Goal: Information Seeking & Learning: Learn about a topic

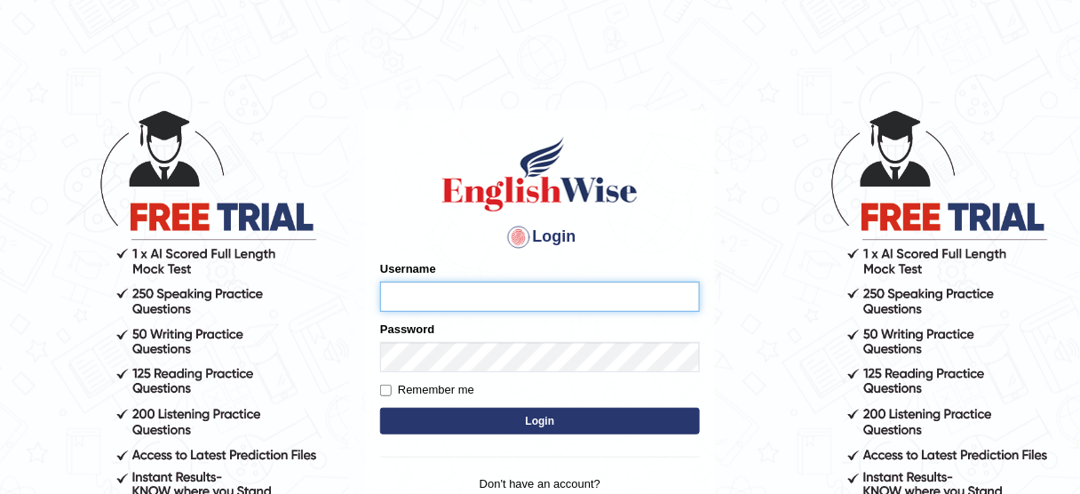
type input "532024"
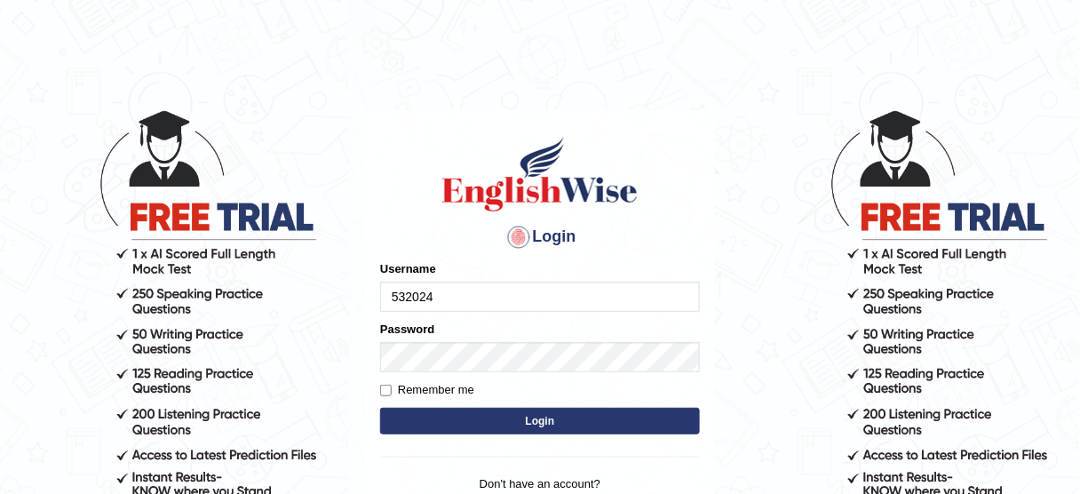
click at [545, 420] on button "Login" at bounding box center [540, 421] width 320 height 27
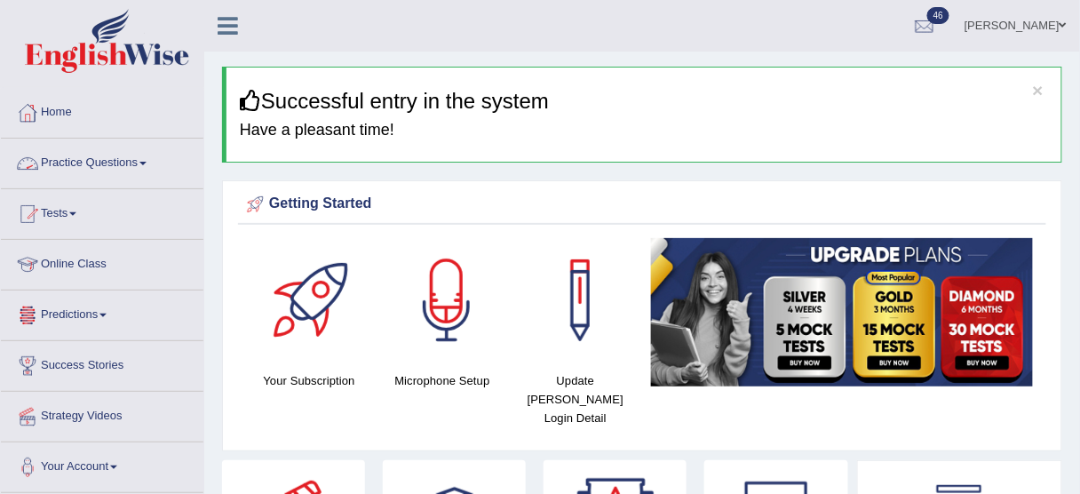
click at [80, 168] on link "Practice Questions" at bounding box center [102, 161] width 202 height 44
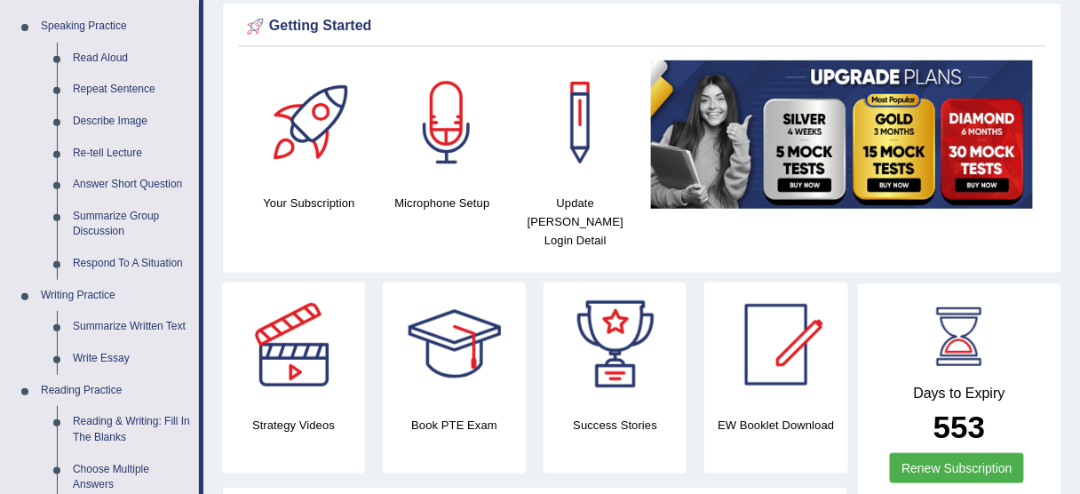
scroll to position [189, 0]
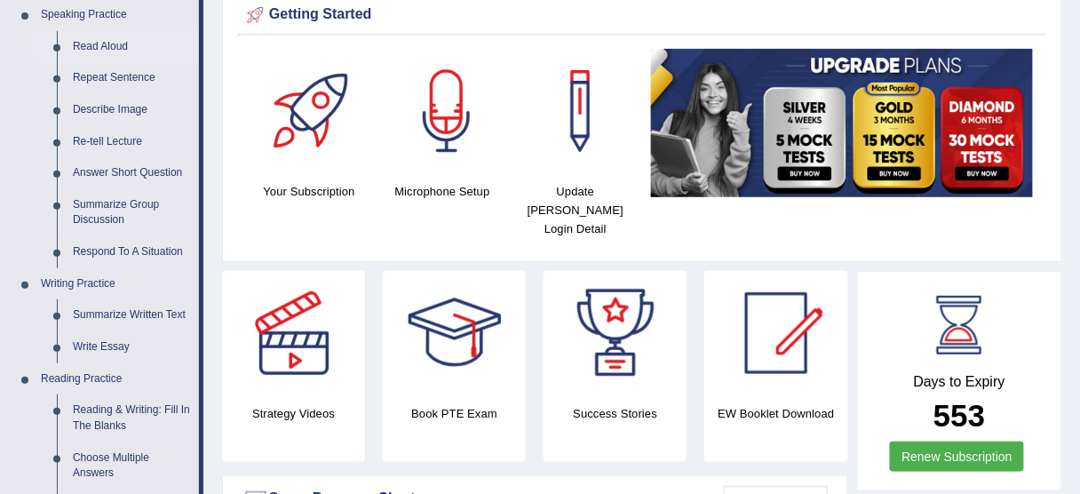
click at [115, 50] on link "Read Aloud" at bounding box center [132, 47] width 134 height 32
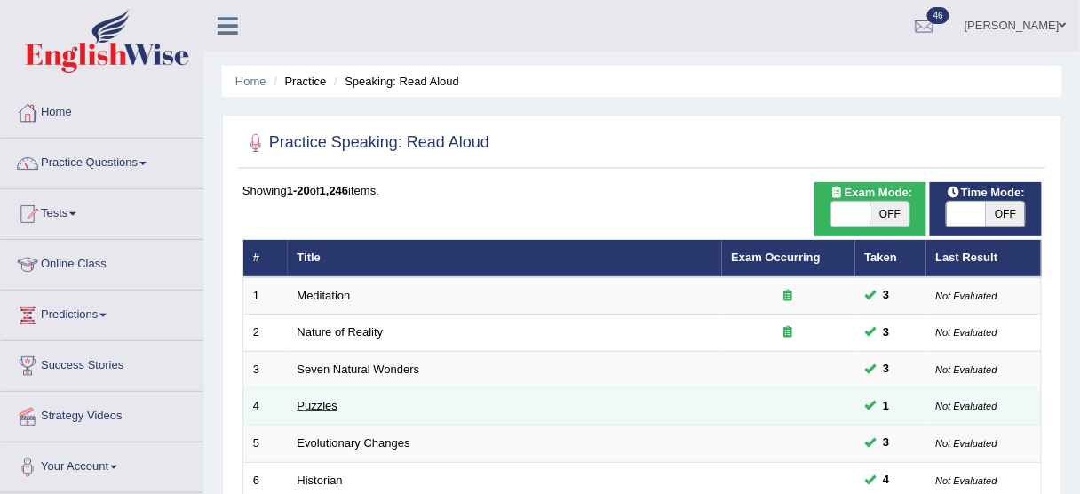
click at [298, 408] on link "Puzzles" at bounding box center [317, 405] width 41 height 13
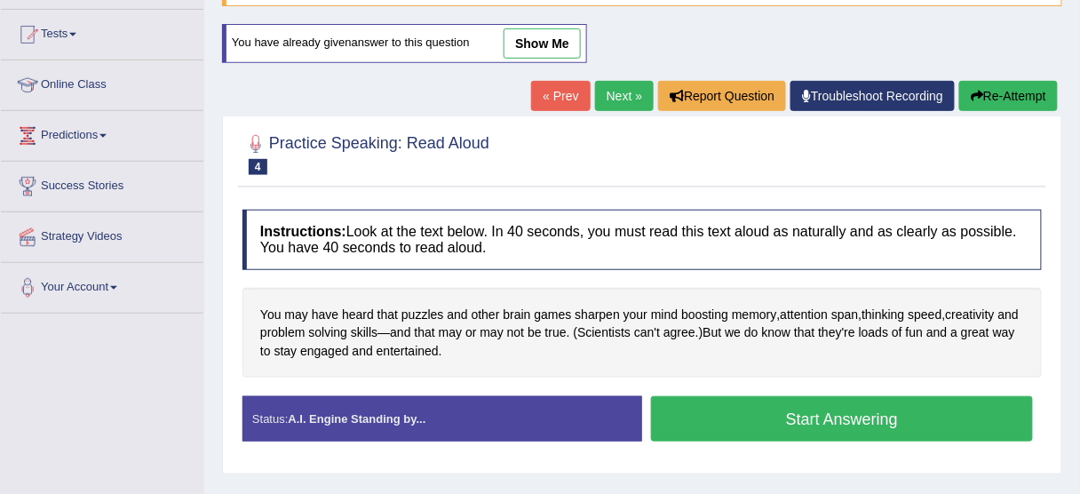
scroll to position [181, 0]
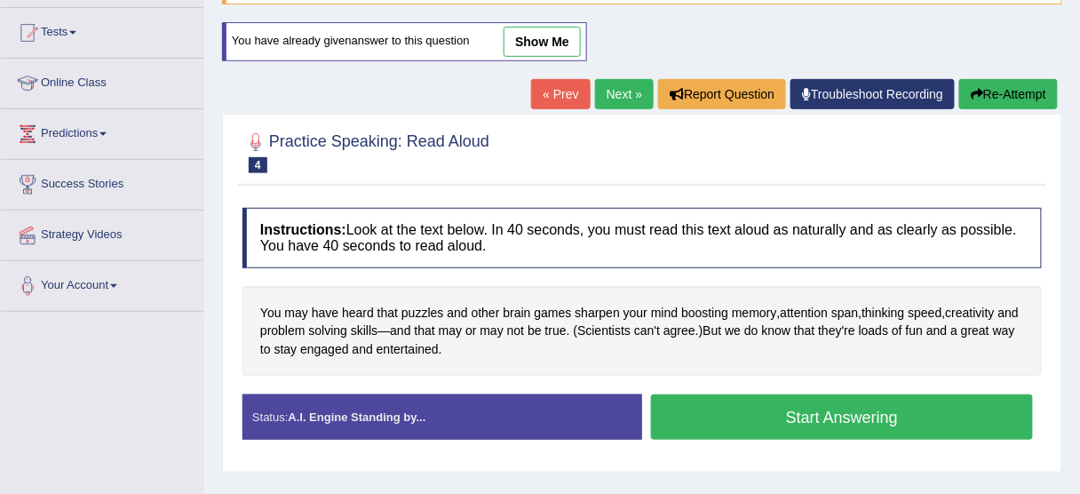
click at [978, 407] on button "Start Answering" at bounding box center [842, 416] width 382 height 45
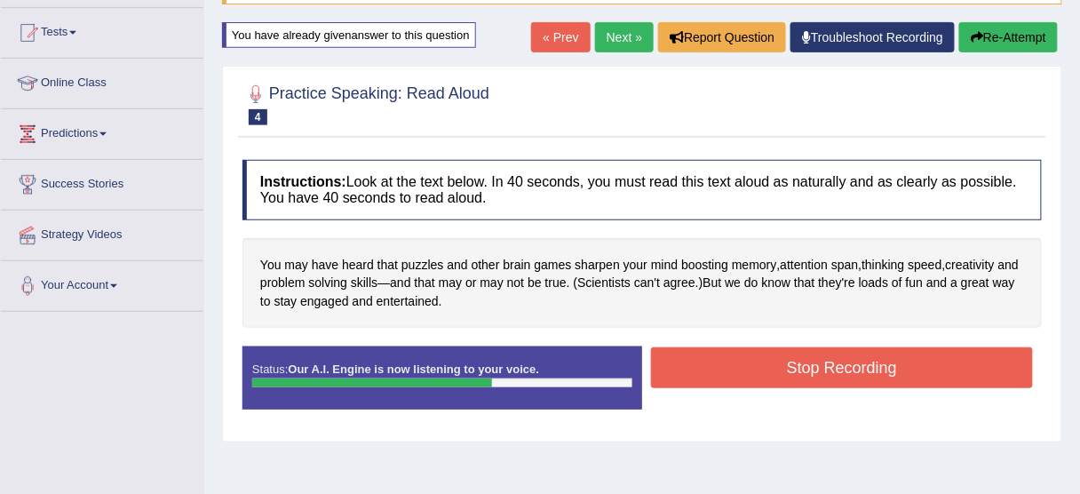
click at [971, 376] on button "Stop Recording" at bounding box center [842, 367] width 382 height 41
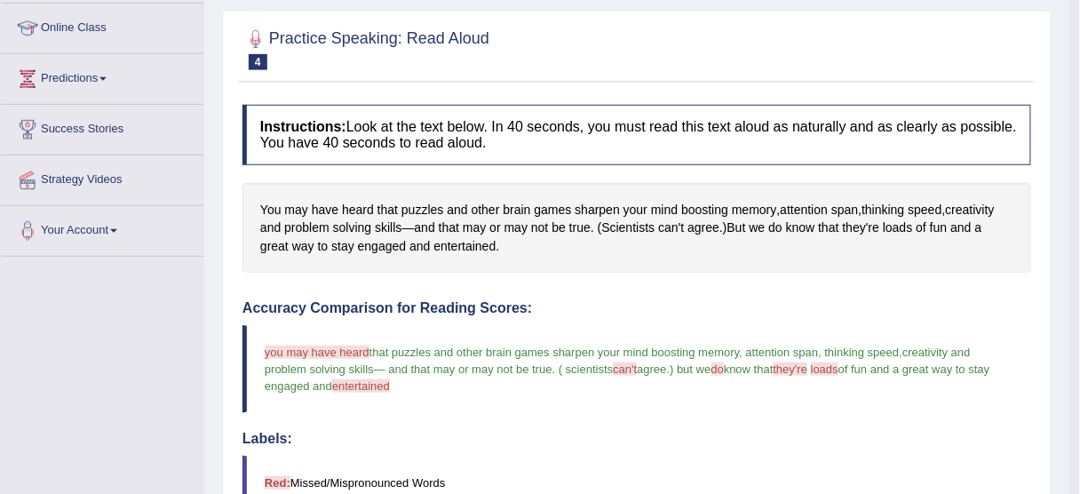
scroll to position [234, 0]
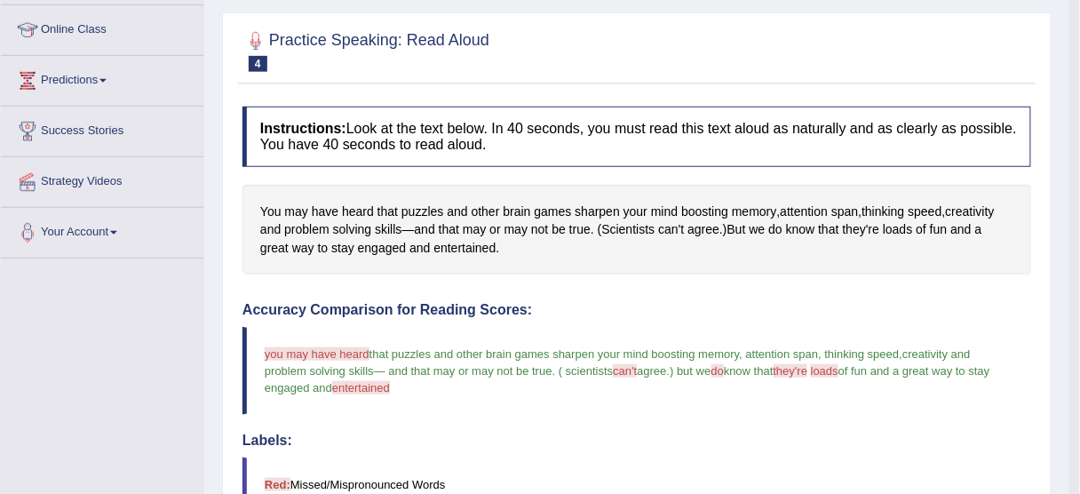
drag, startPoint x: 1075, startPoint y: 174, endPoint x: 1090, endPoint y: 217, distance: 45.2
click at [1079, 217] on html "Toggle navigation Home Practice Questions Speaking Practice Read Aloud Repeat S…" at bounding box center [540, 13] width 1080 height 494
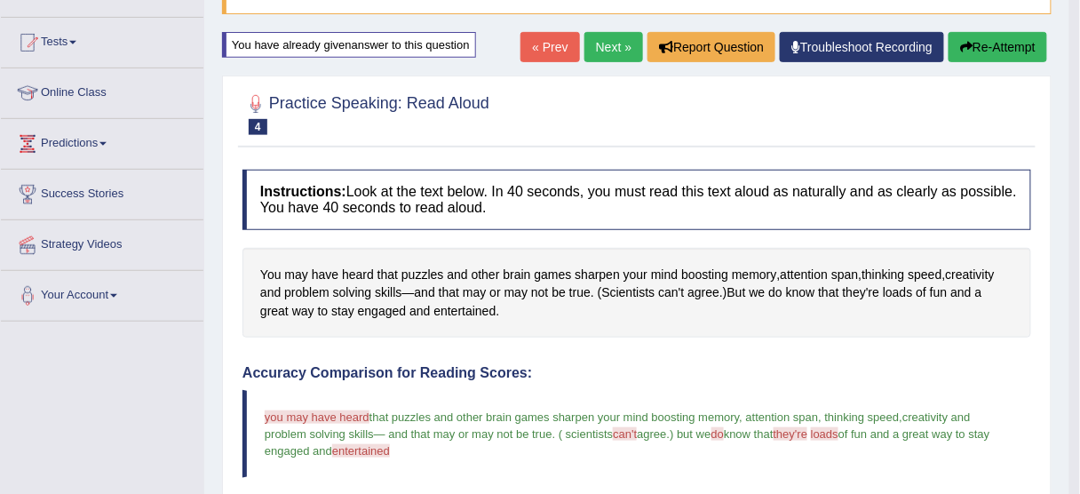
scroll to position [159, 0]
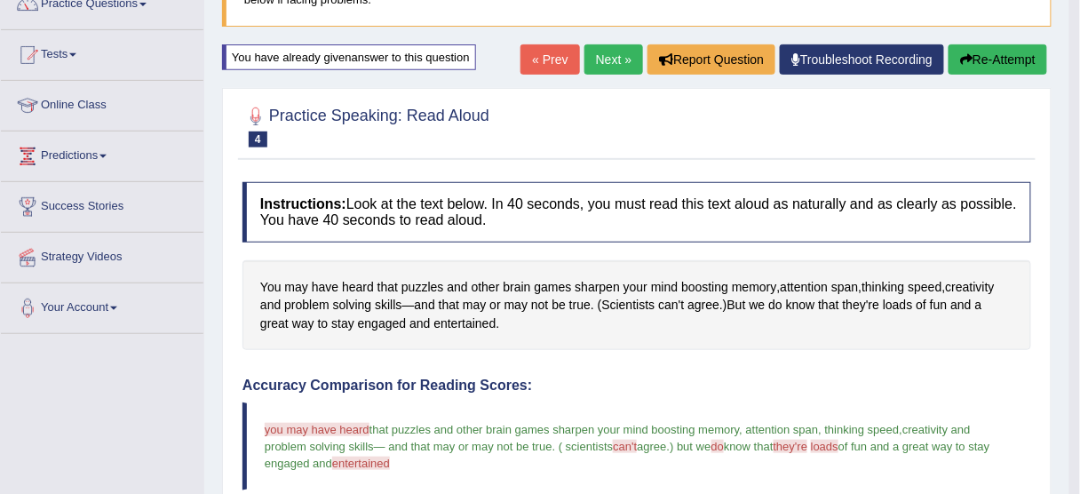
click at [1017, 50] on button "Re-Attempt" at bounding box center [997, 59] width 99 height 30
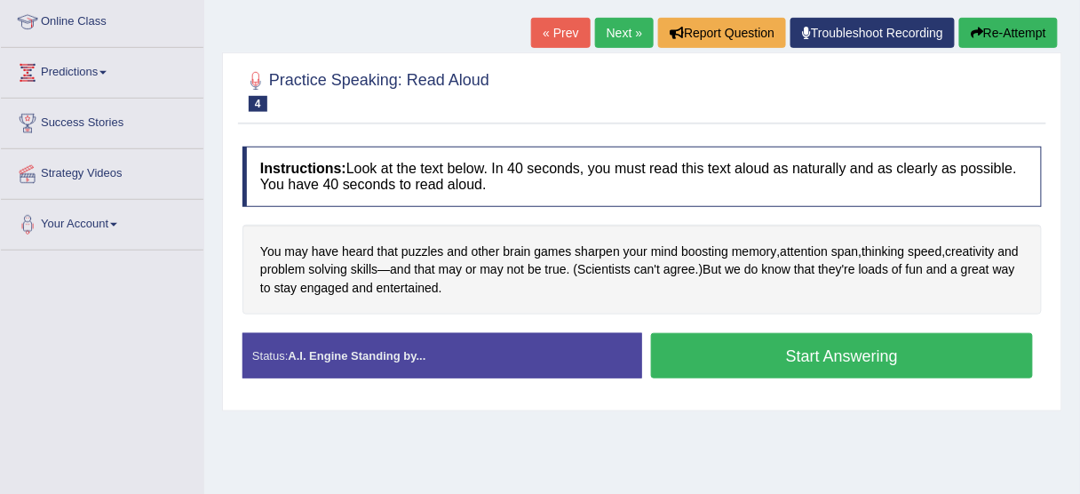
scroll to position [248, 0]
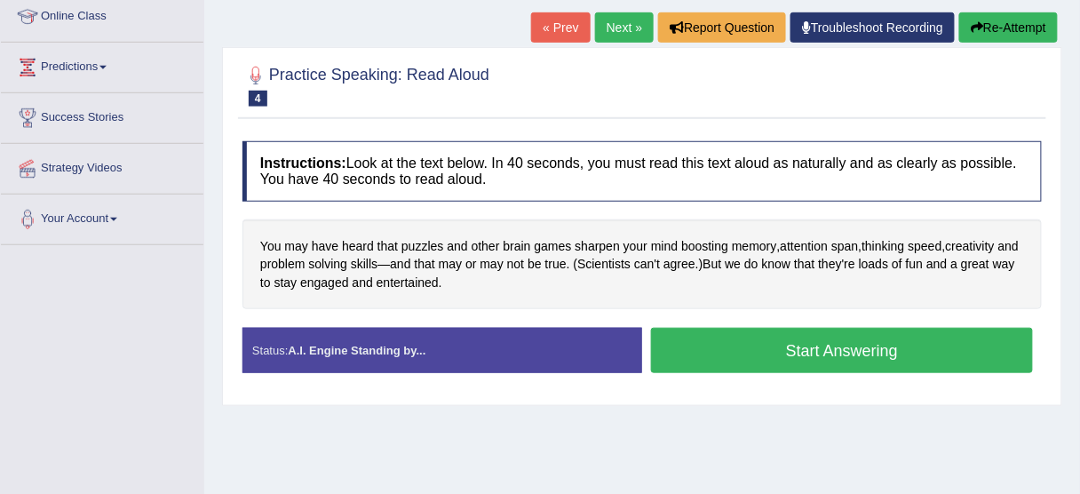
click at [943, 332] on button "Start Answering" at bounding box center [842, 350] width 382 height 45
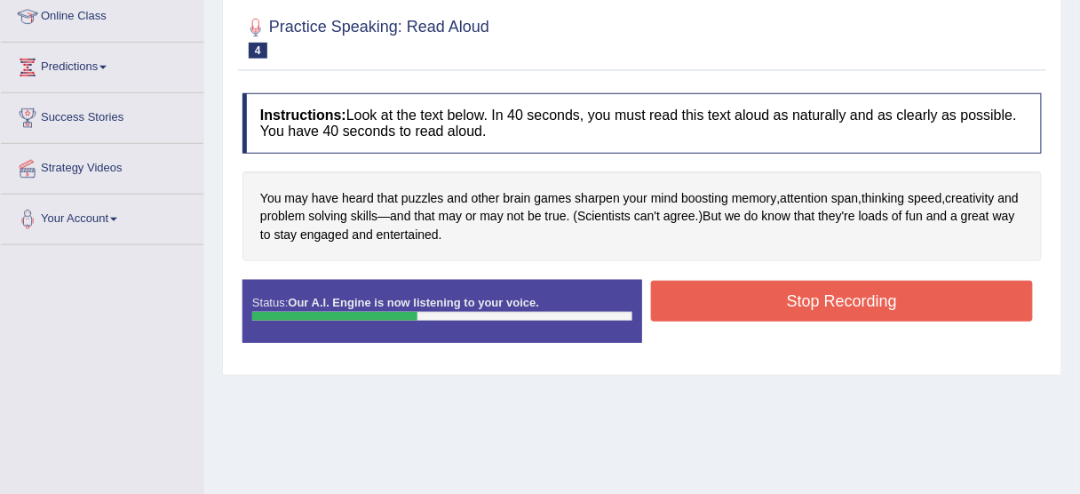
click at [870, 288] on button "Stop Recording" at bounding box center [842, 301] width 382 height 41
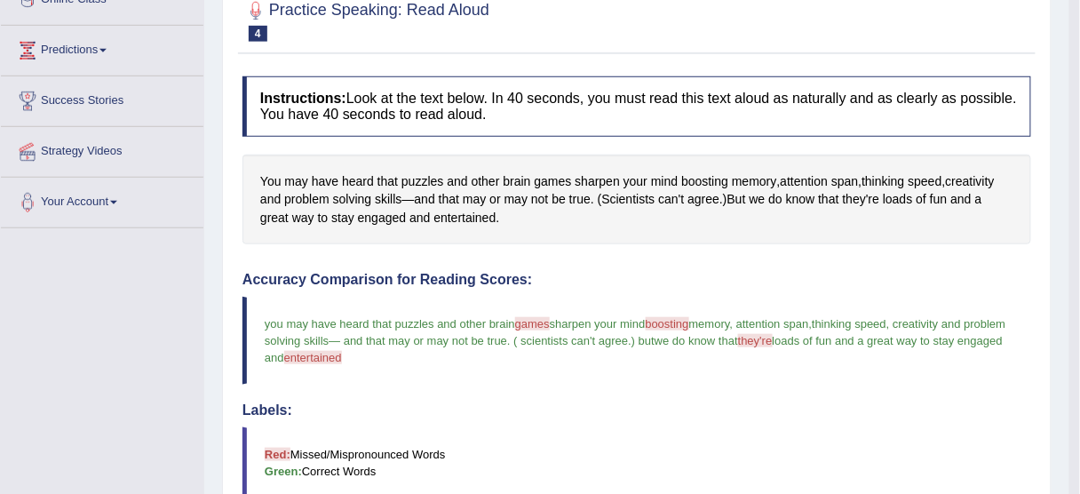
scroll to position [260, 0]
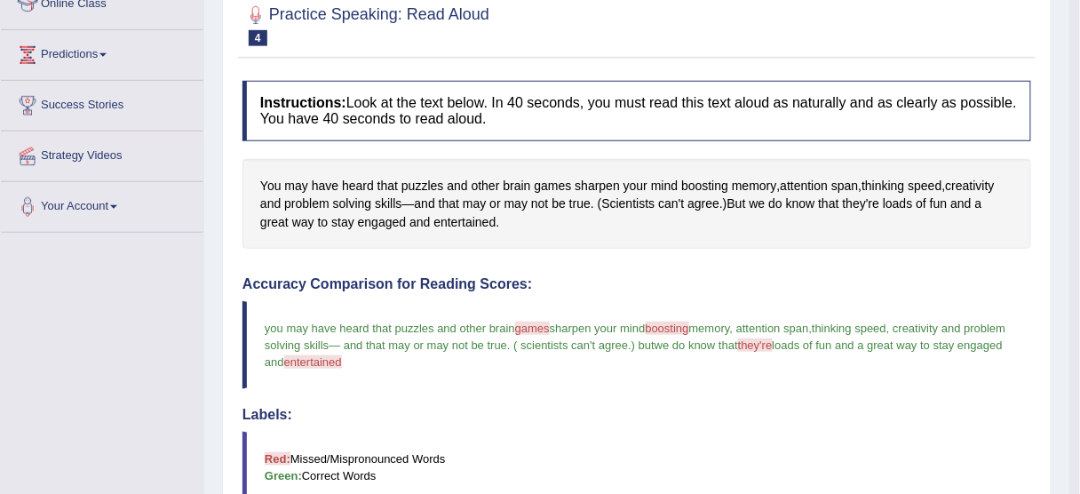
drag, startPoint x: 1070, startPoint y: 228, endPoint x: 1066, endPoint y: 188, distance: 40.1
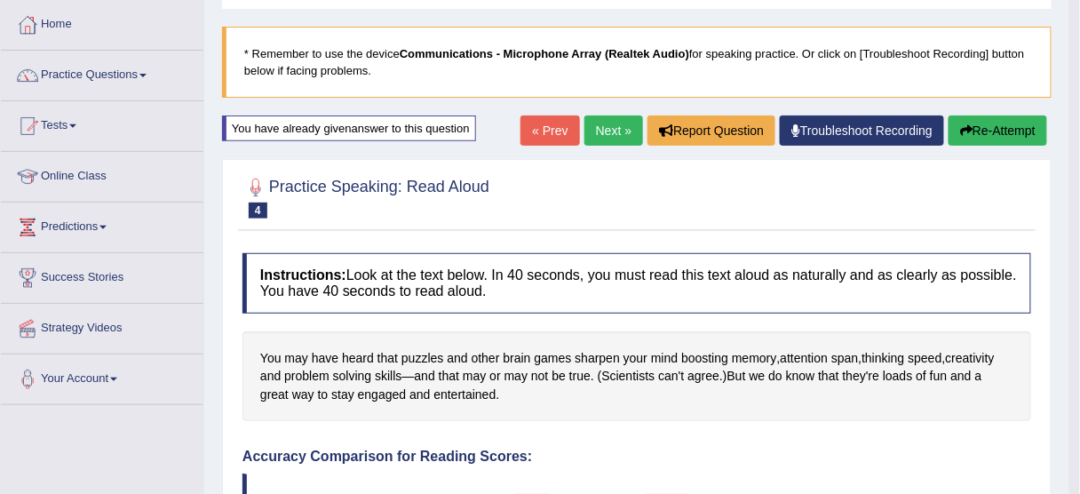
scroll to position [76, 0]
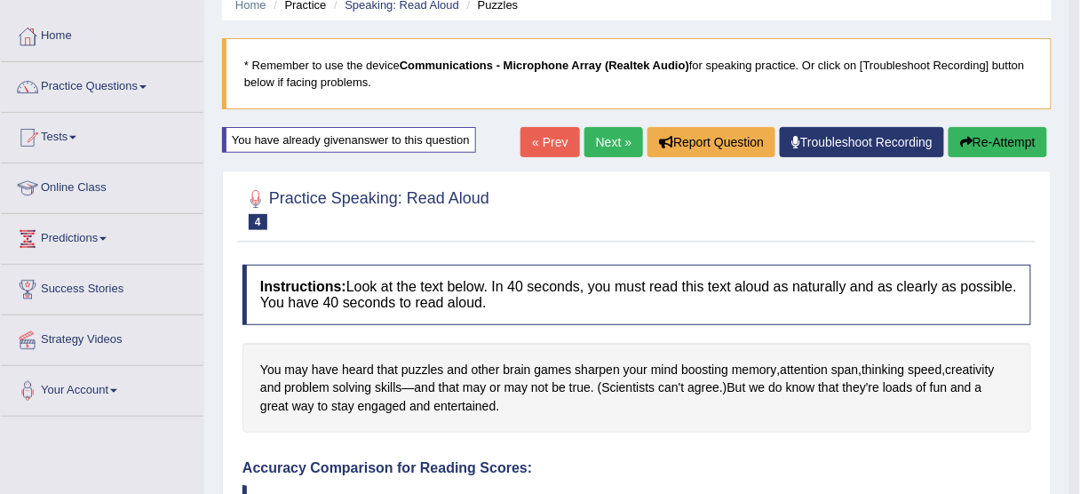
click at [605, 143] on link "Next »" at bounding box center [613, 142] width 59 height 30
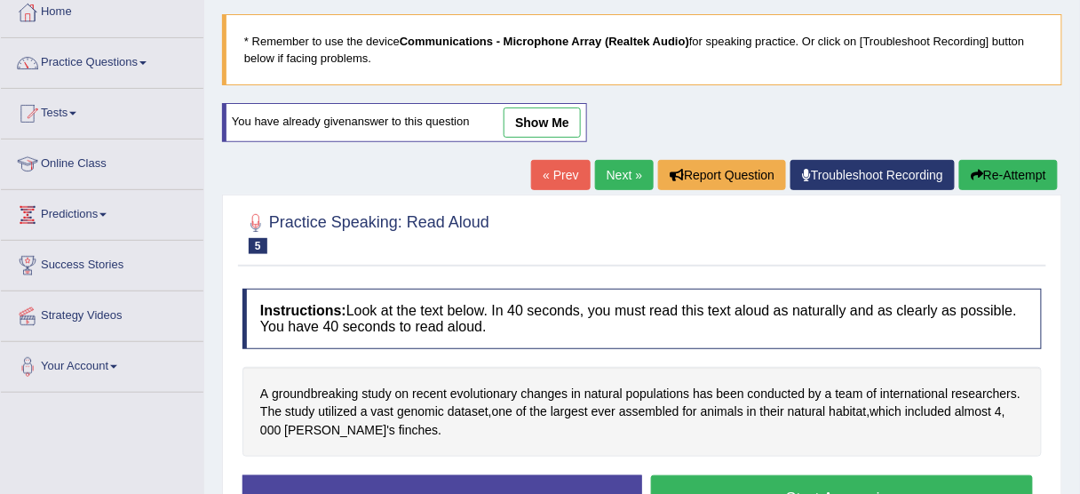
scroll to position [135, 0]
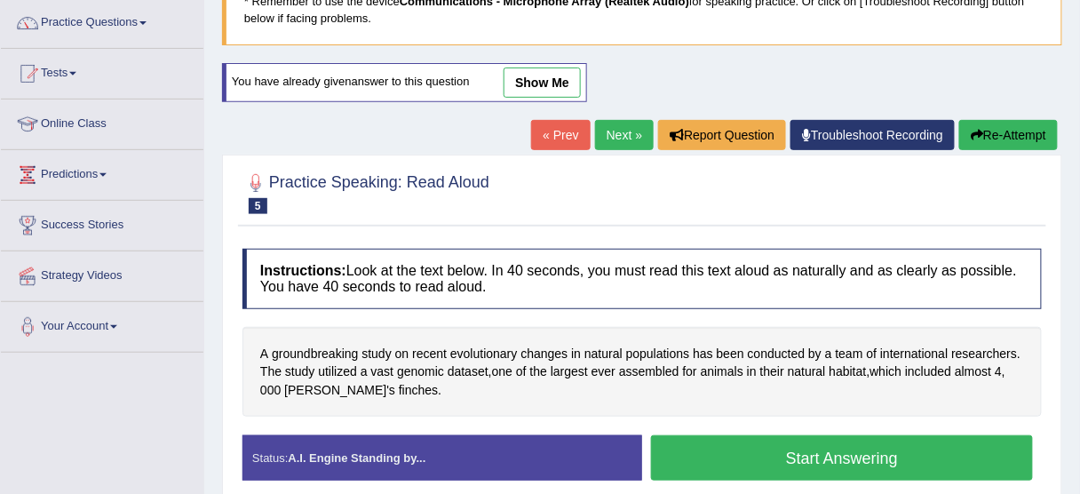
drag, startPoint x: 0, startPoint y: 0, endPoint x: 1090, endPoint y: 173, distance: 1103.9
click at [1079, 173] on html "Toggle navigation Home Practice Questions Speaking Practice Read Aloud Repeat S…" at bounding box center [540, 107] width 1080 height 494
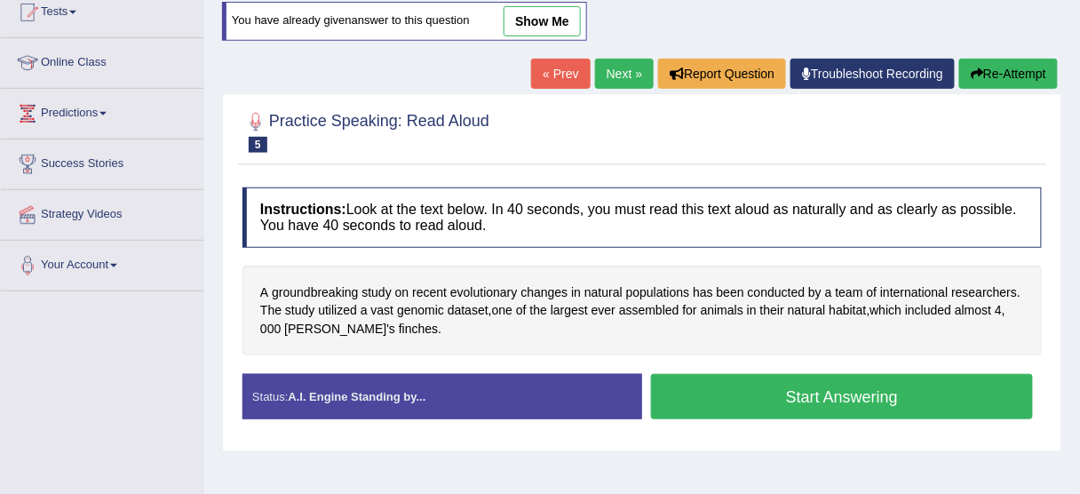
scroll to position [204, 0]
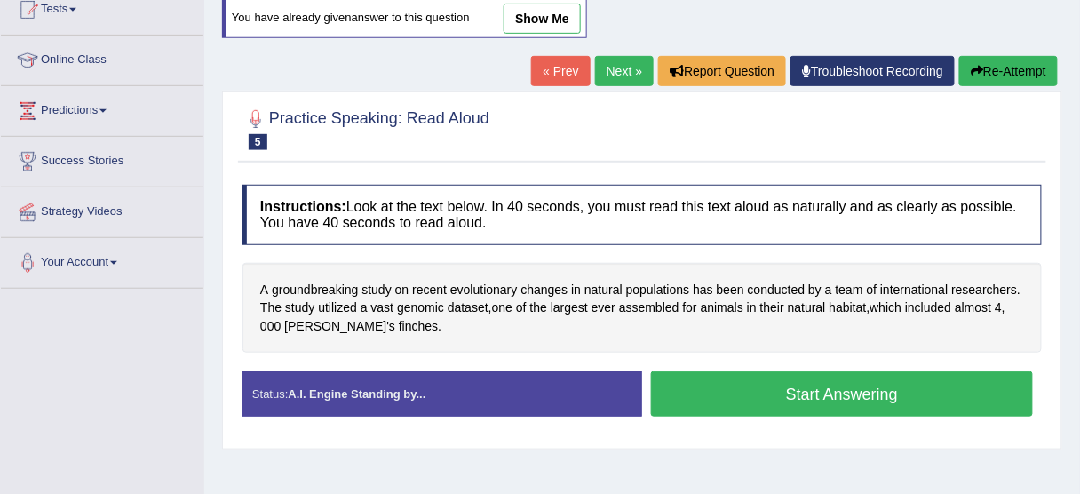
click at [804, 387] on button "Start Answering" at bounding box center [842, 393] width 382 height 45
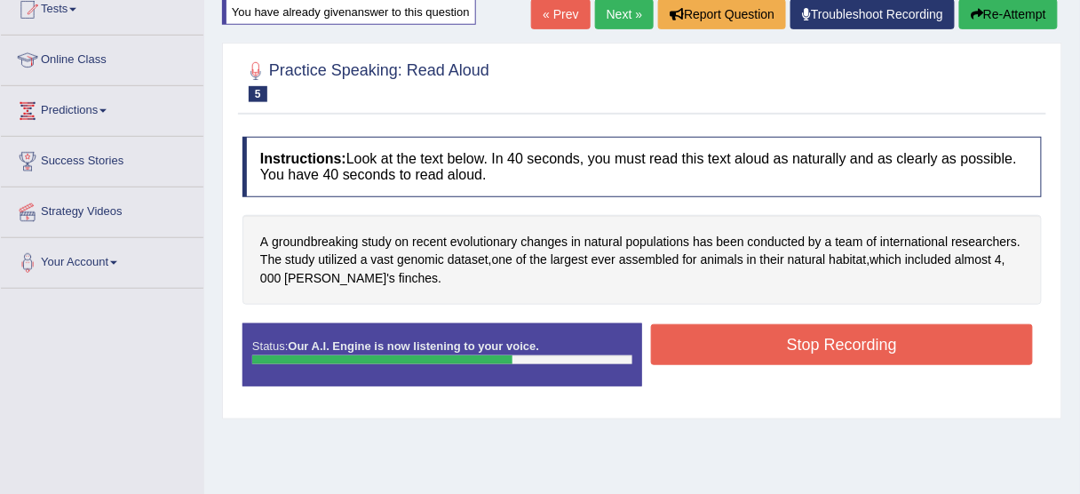
click at [828, 350] on button "Stop Recording" at bounding box center [842, 344] width 382 height 41
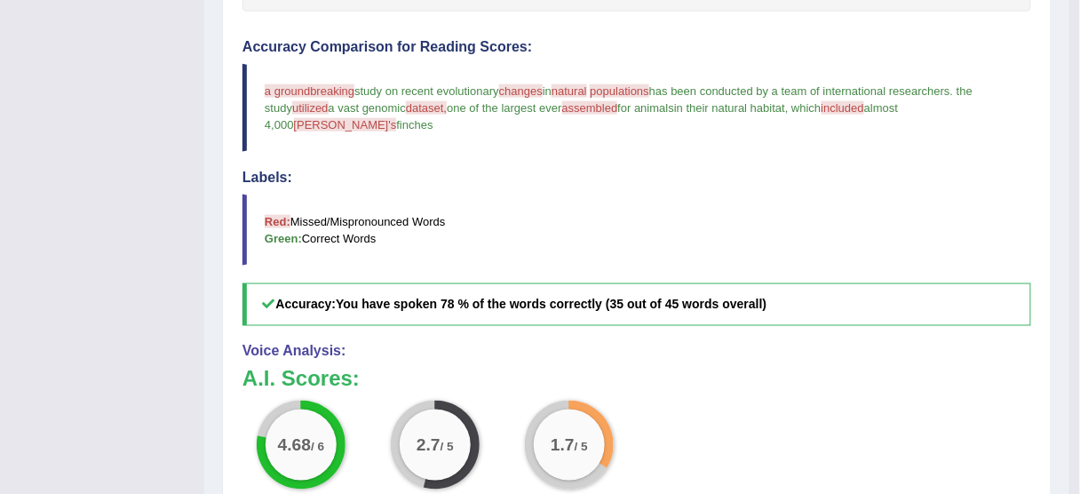
scroll to position [495, 0]
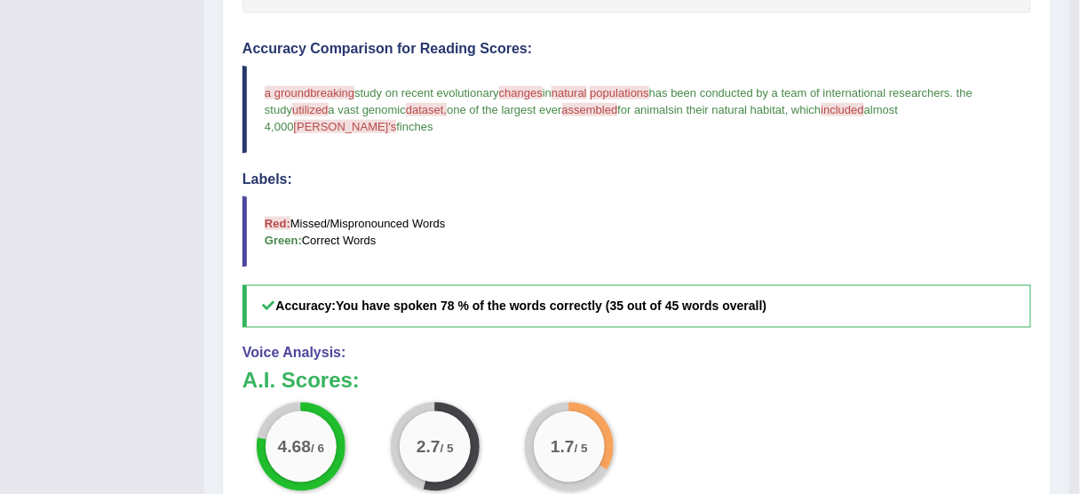
drag, startPoint x: 1070, startPoint y: 372, endPoint x: 1090, endPoint y: 288, distance: 86.8
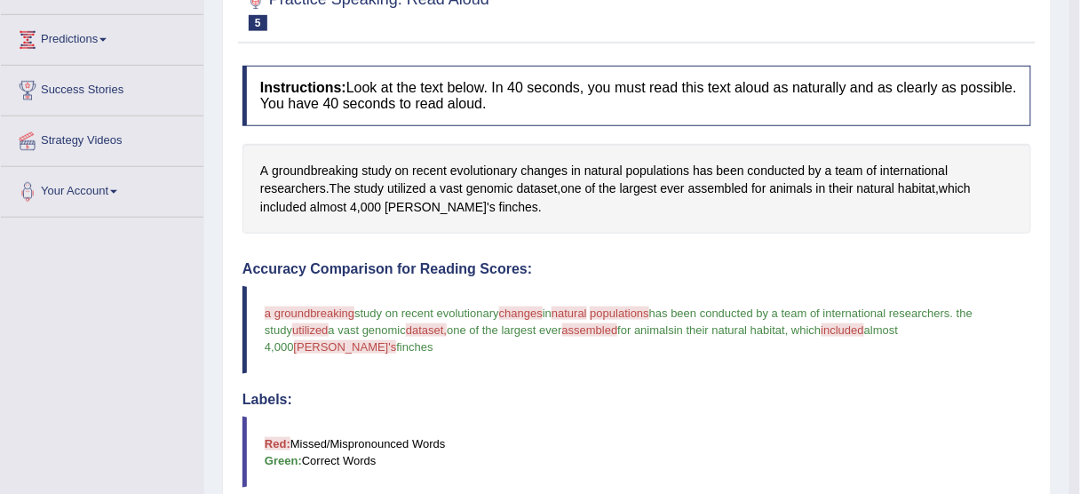
scroll to position [274, 0]
drag, startPoint x: 1072, startPoint y: 204, endPoint x: 1090, endPoint y: 170, distance: 39.3
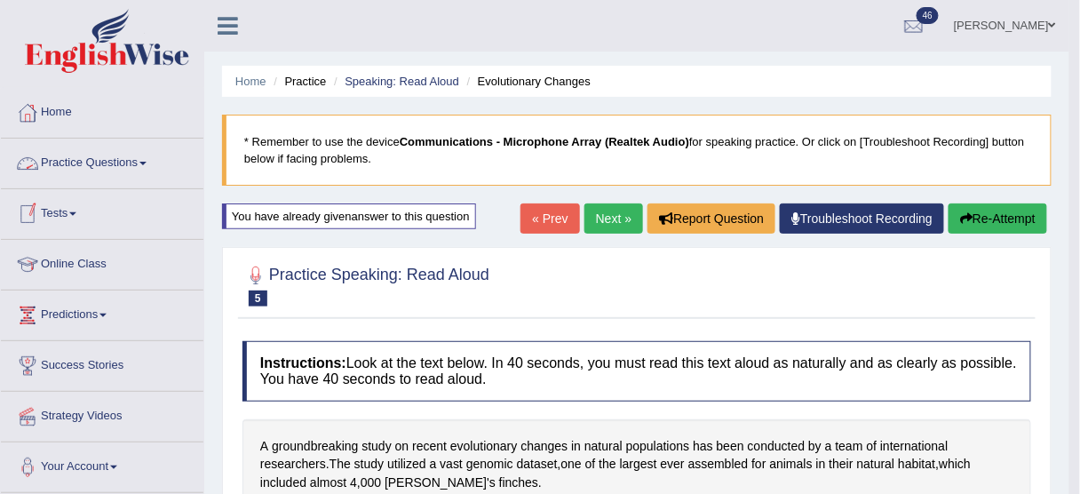
click at [70, 163] on link "Practice Questions" at bounding box center [102, 161] width 202 height 44
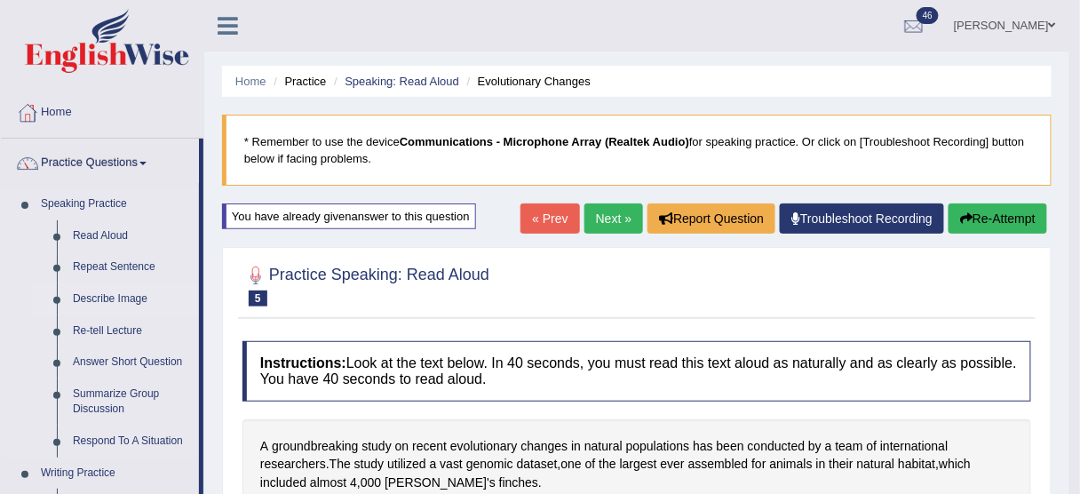
click at [112, 305] on link "Describe Image" at bounding box center [132, 299] width 134 height 32
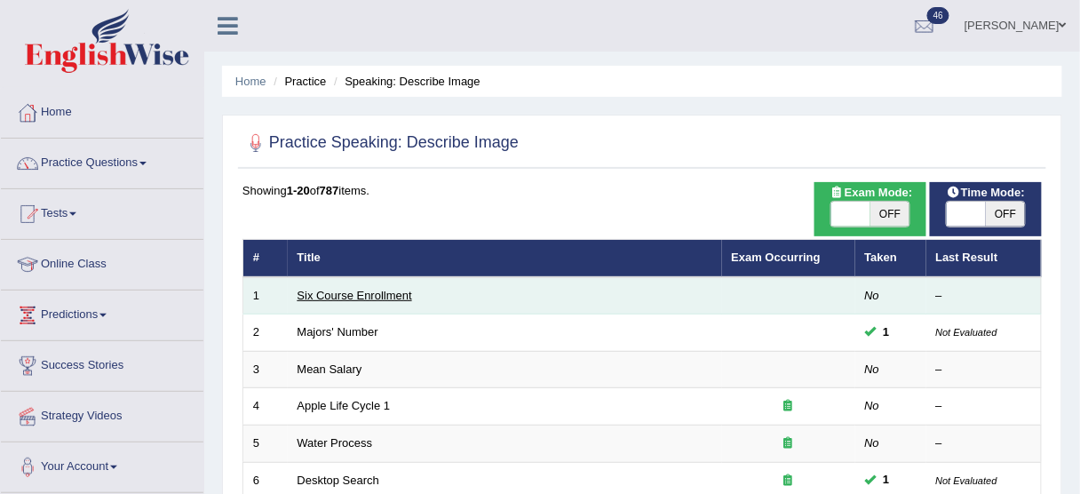
click at [299, 292] on link "Six Course Enrollment" at bounding box center [354, 295] width 115 height 13
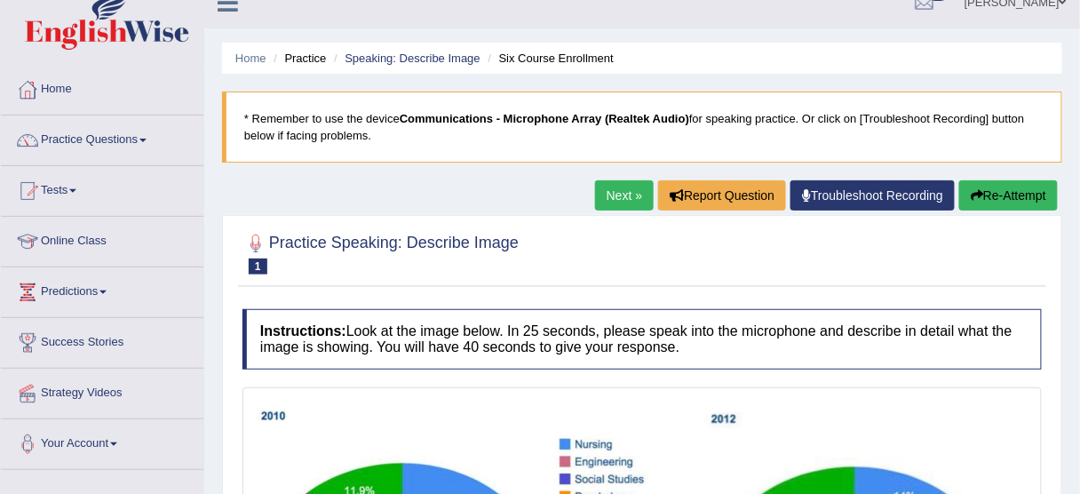
scroll to position [19, 0]
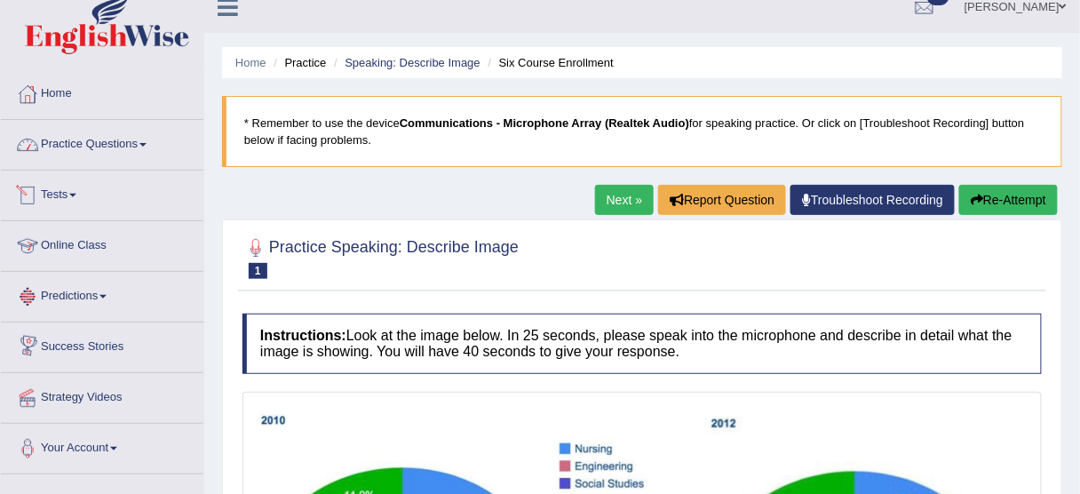
click at [124, 153] on link "Practice Questions" at bounding box center [102, 142] width 202 height 44
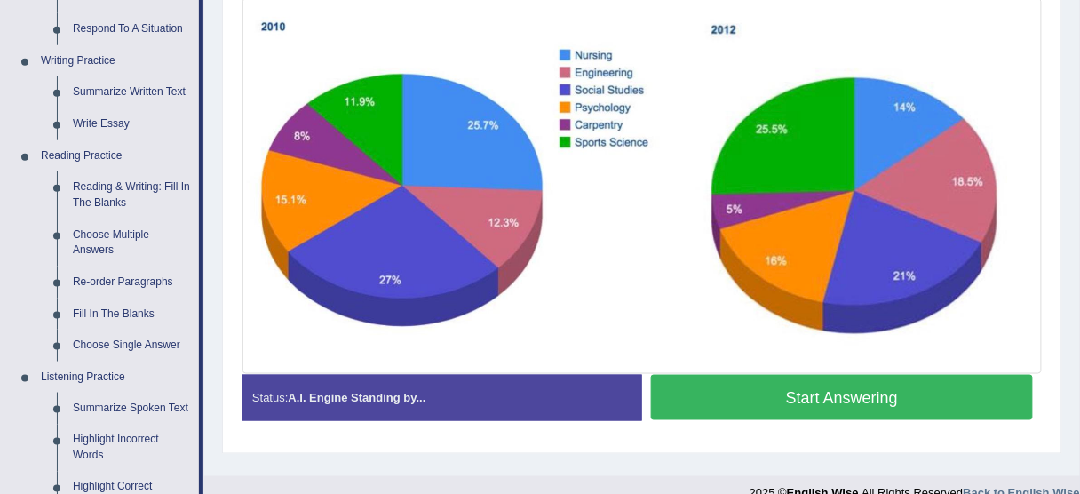
scroll to position [429, 0]
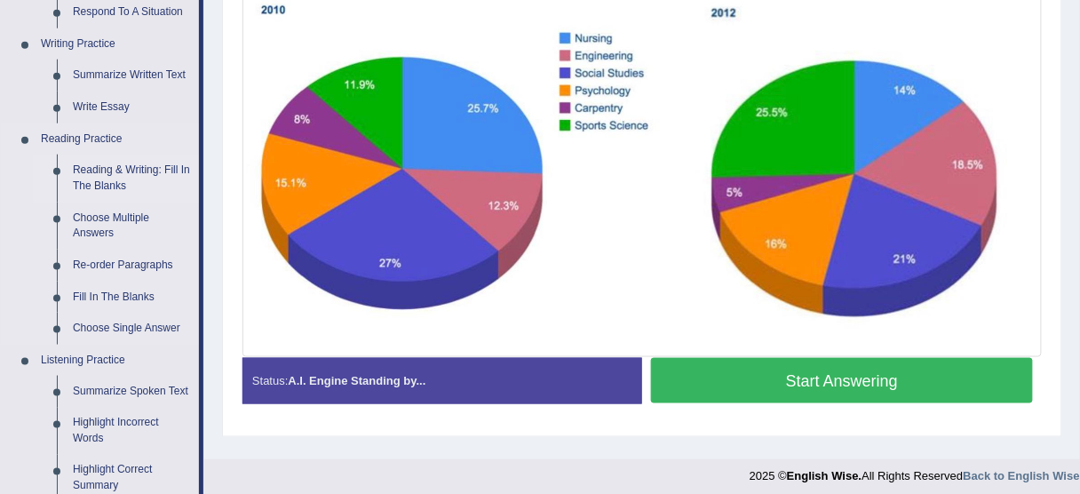
click at [142, 170] on link "Reading & Writing: Fill In The Blanks" at bounding box center [132, 177] width 134 height 47
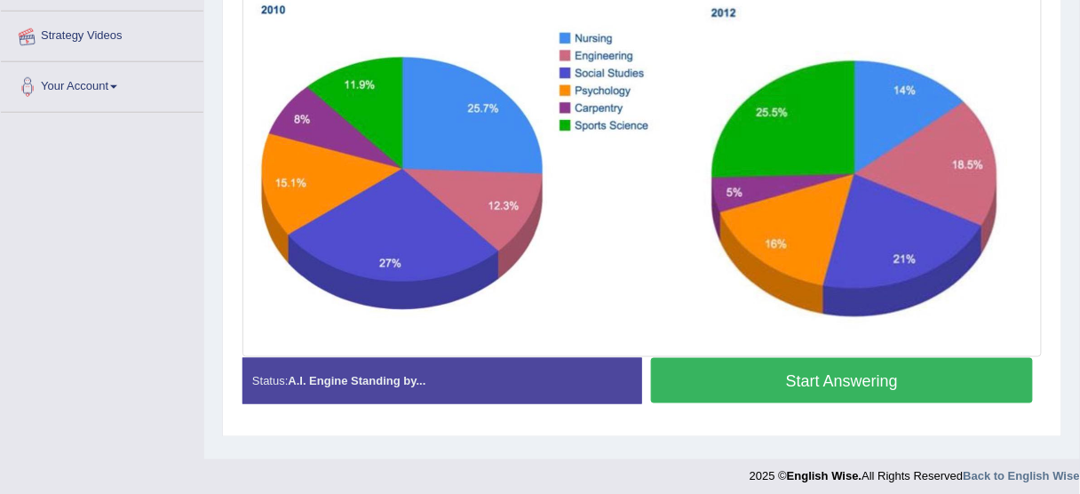
scroll to position [439, 0]
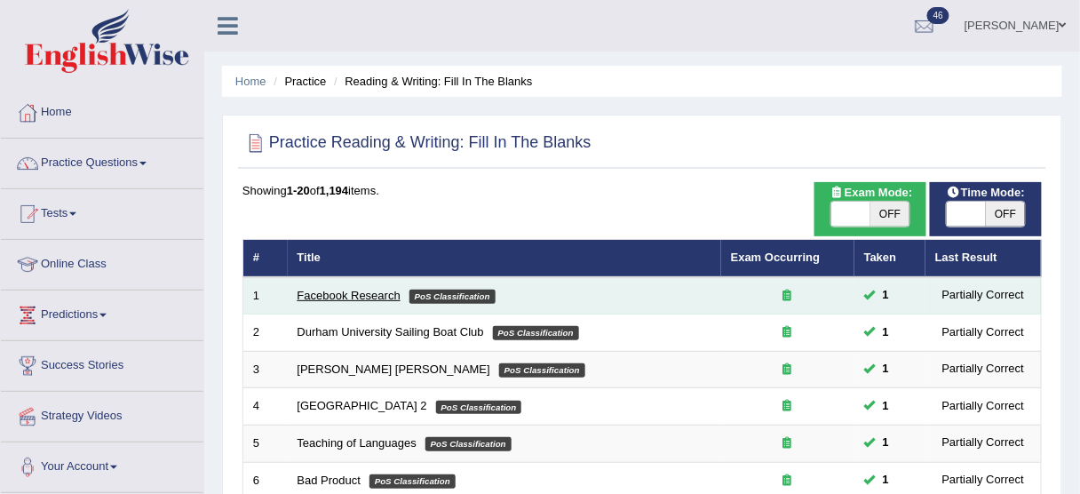
click at [375, 289] on link "Facebook Research" at bounding box center [348, 295] width 103 height 13
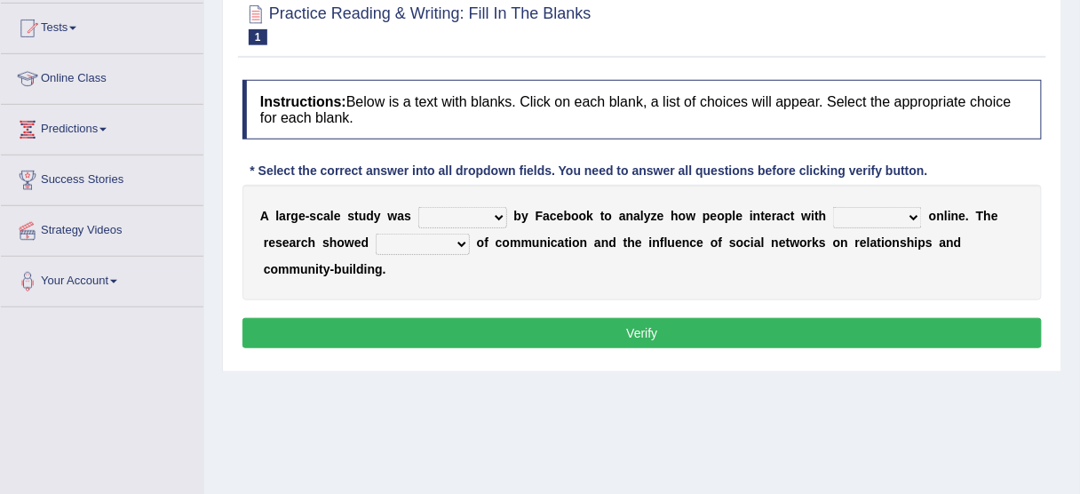
scroll to position [189, 0]
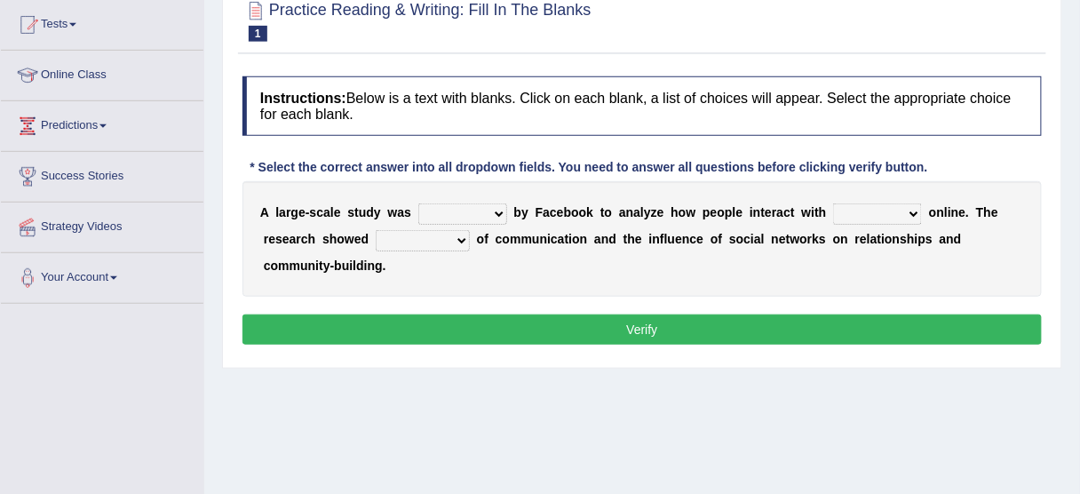
click at [494, 208] on select "surveyed had asked made" at bounding box center [462, 213] width 89 height 21
select select "surveyed"
click at [418, 203] on select "surveyed had asked made" at bounding box center [462, 213] width 89 height 21
click at [859, 214] on select "together all each other another" at bounding box center [877, 213] width 89 height 21
select select "each other"
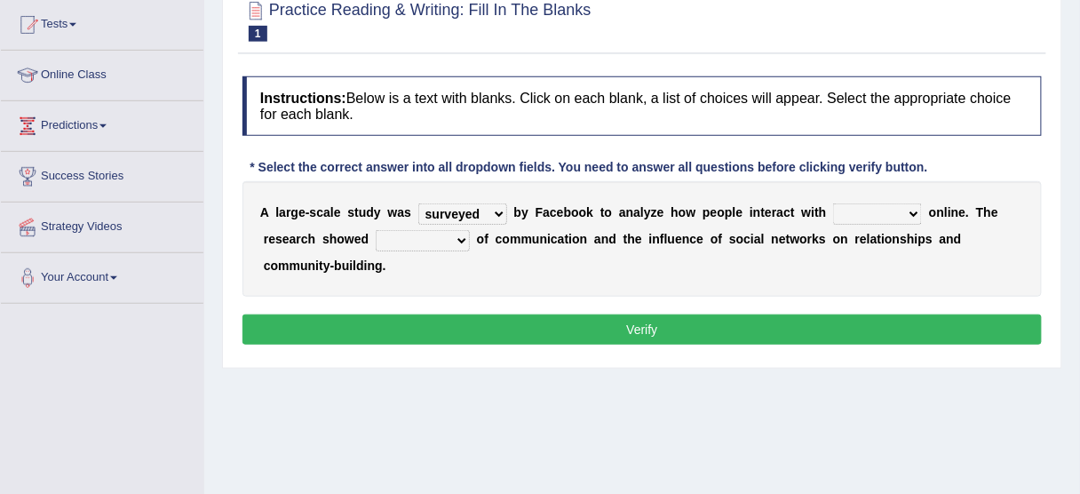
click at [833, 203] on select "together all each other another" at bounding box center [877, 213] width 89 height 21
click at [463, 241] on select "advantages standards fellowships patterns" at bounding box center [423, 240] width 94 height 21
select select "advantages"
click at [376, 230] on select "advantages standards fellowships patterns" at bounding box center [423, 240] width 94 height 21
click at [429, 321] on button "Verify" at bounding box center [641, 329] width 799 height 30
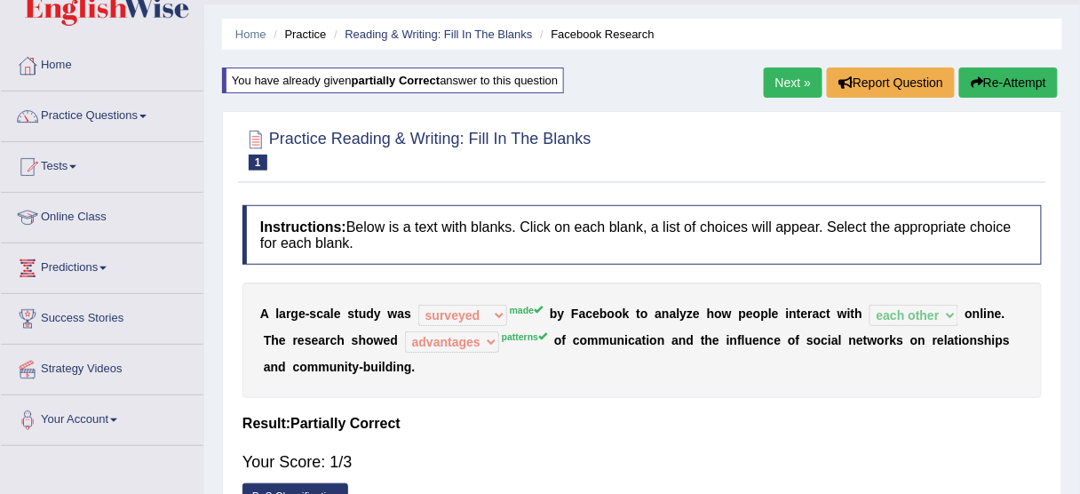
scroll to position [44, 0]
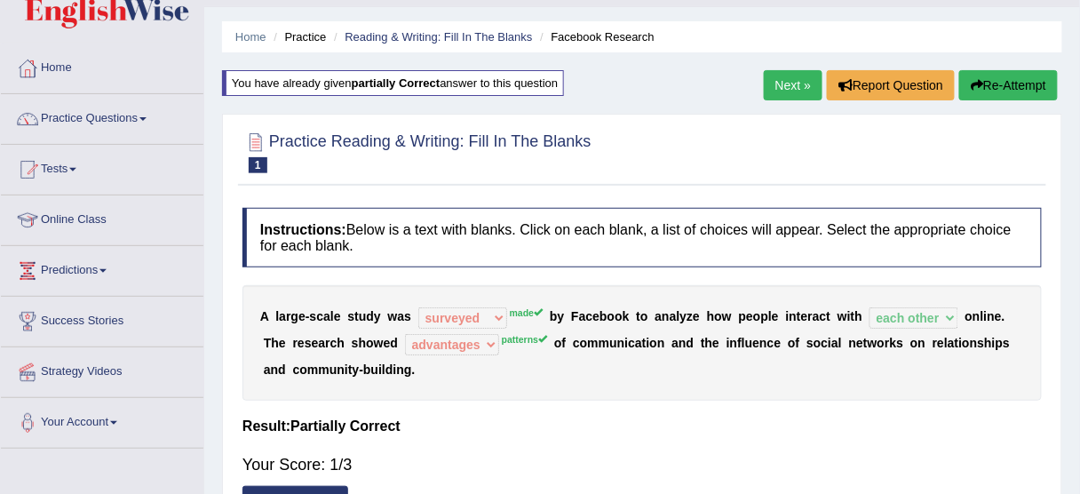
click at [792, 81] on link "Next »" at bounding box center [793, 85] width 59 height 30
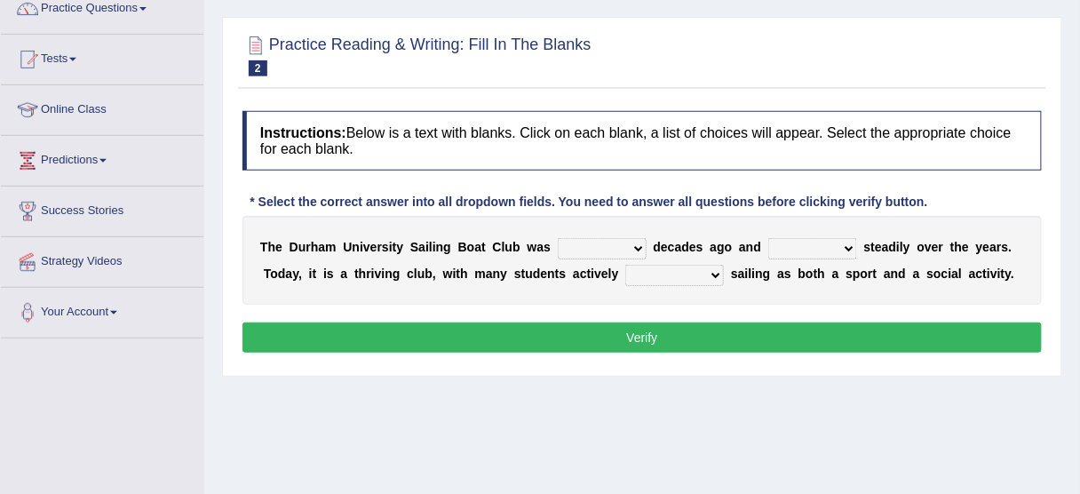
scroll to position [163, 0]
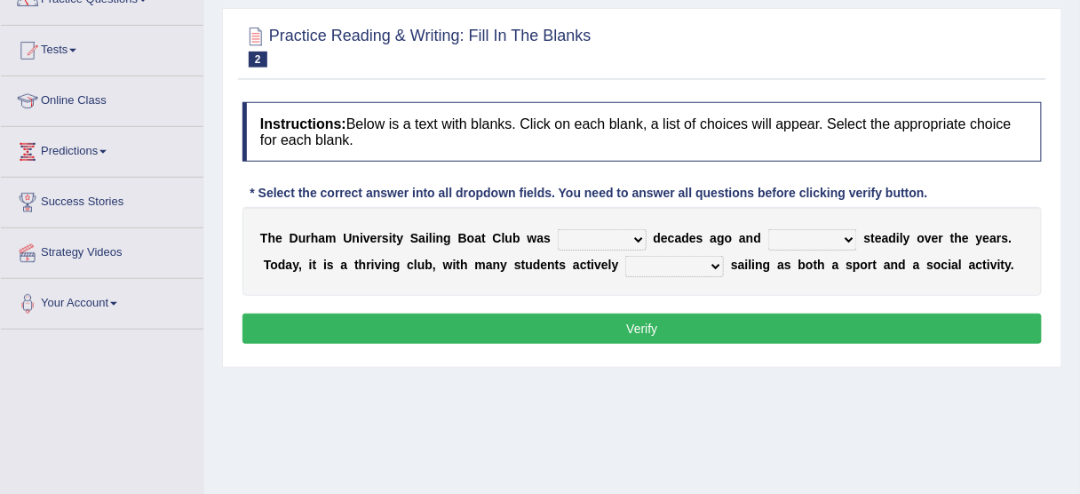
click at [609, 238] on select "found fund founded find" at bounding box center [602, 239] width 89 height 21
select select "found"
click at [558, 229] on select "found fund founded find" at bounding box center [602, 239] width 89 height 21
click at [780, 242] on select "grow growing has grown grown" at bounding box center [812, 239] width 89 height 21
select select "has grown"
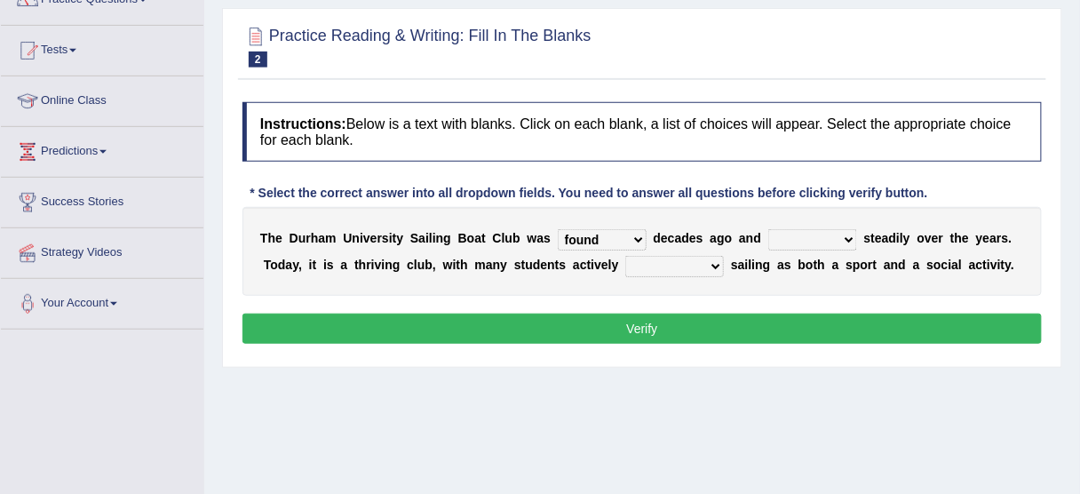
click at [768, 229] on select "grow growing has grown grown" at bounding box center [812, 239] width 89 height 21
click at [664, 250] on div "T h e D u r h a m U n i v e r s i t y S a i l i n g B o a t C l u b w a s found…" at bounding box center [641, 251] width 799 height 89
click at [668, 263] on select "enjoy enjoyed are enjoying enjoying" at bounding box center [674, 266] width 99 height 21
select select "enjoy"
click at [625, 256] on select "enjoy enjoyed are enjoying enjoying" at bounding box center [674, 266] width 99 height 21
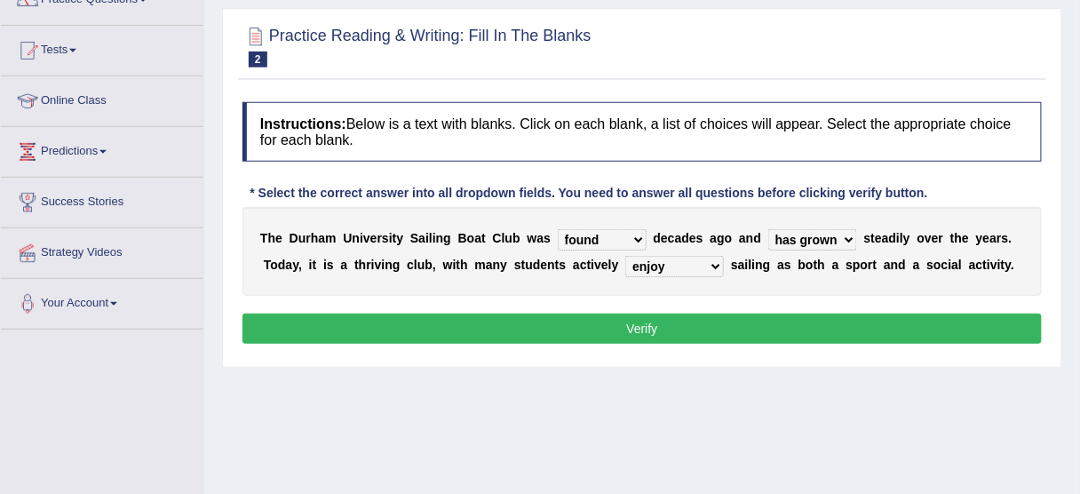
click at [589, 329] on button "Verify" at bounding box center [641, 328] width 799 height 30
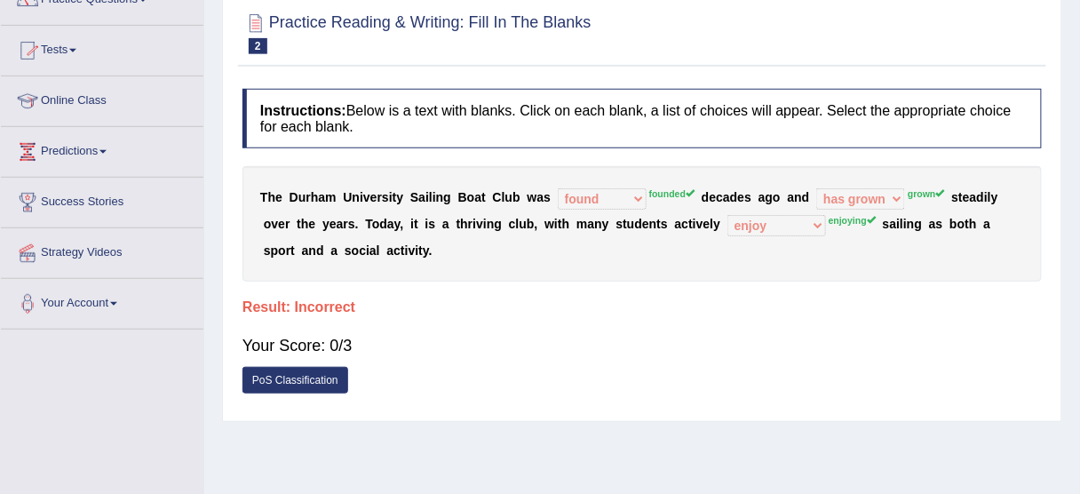
scroll to position [86, 0]
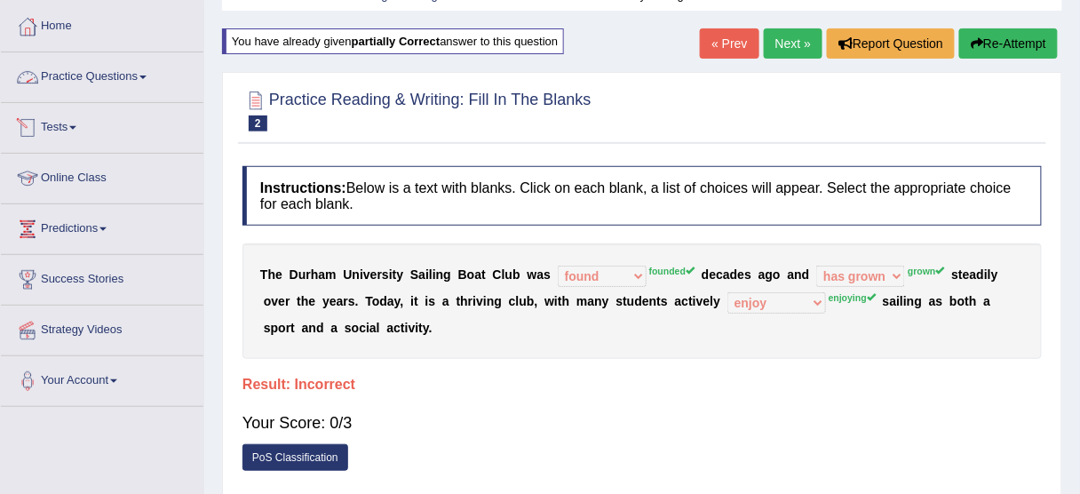
click at [112, 80] on link "Practice Questions" at bounding box center [102, 74] width 202 height 44
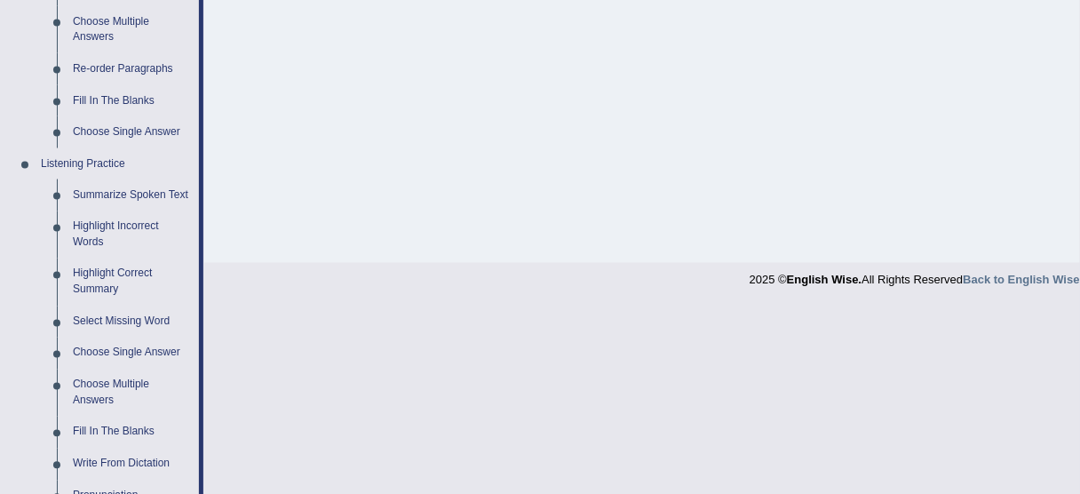
scroll to position [637, 0]
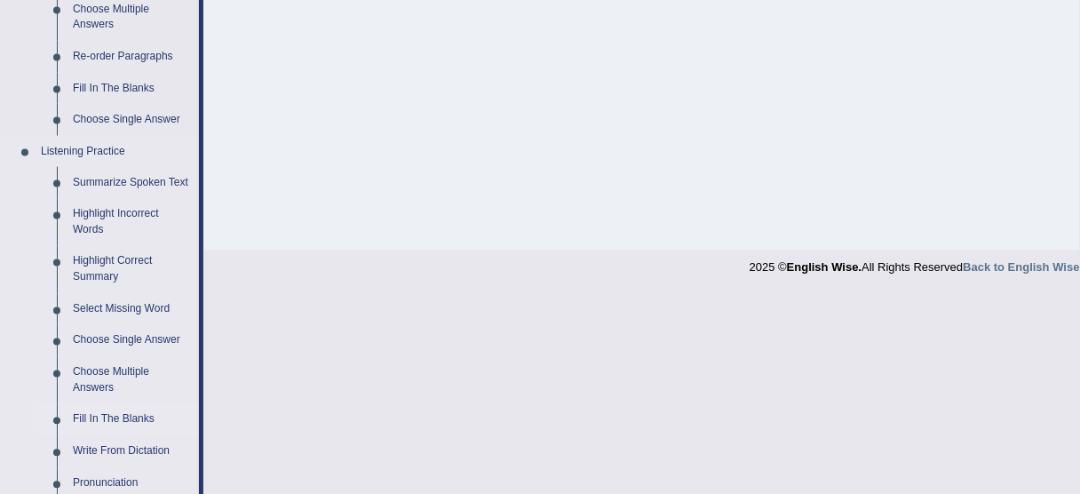
click at [83, 419] on link "Fill In The Blanks" at bounding box center [132, 420] width 134 height 32
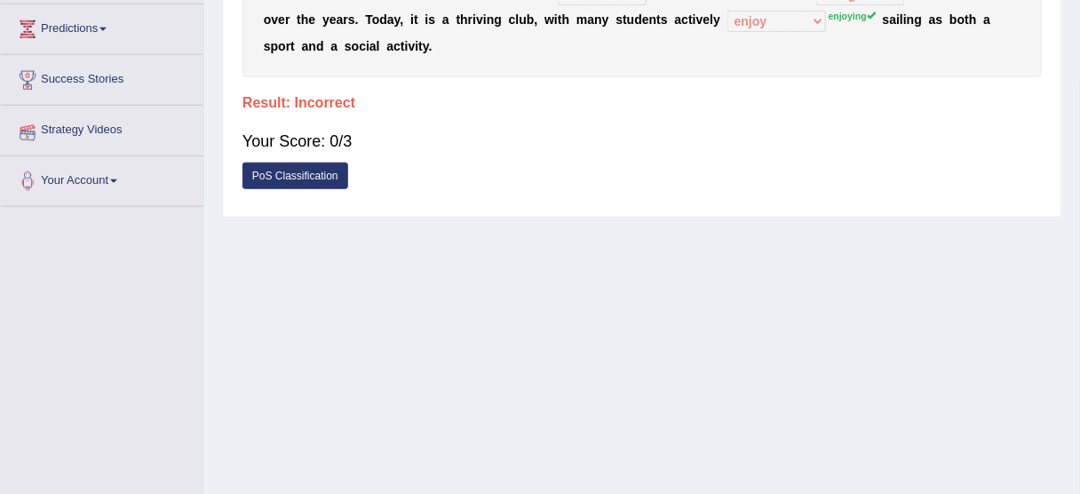
scroll to position [252, 0]
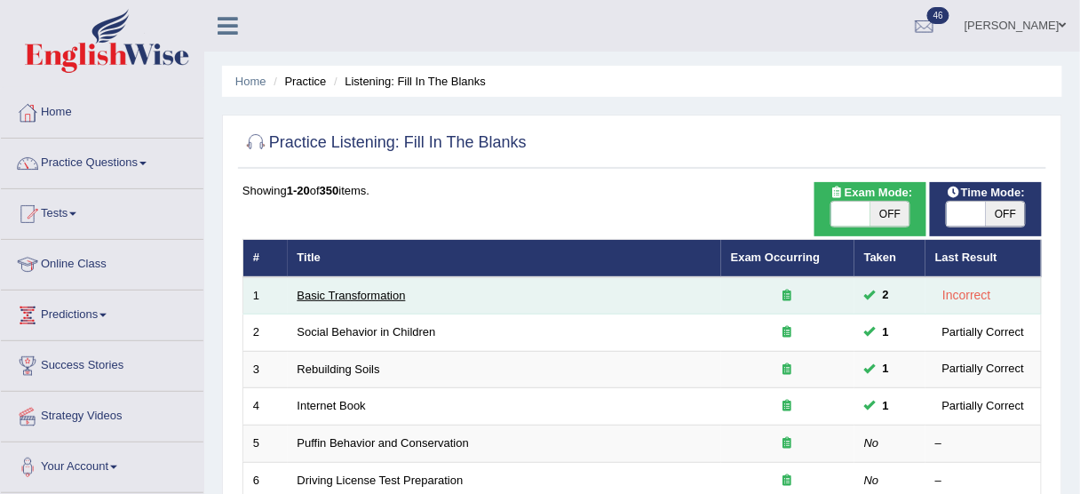
click at [310, 293] on link "Basic Transformation" at bounding box center [351, 295] width 108 height 13
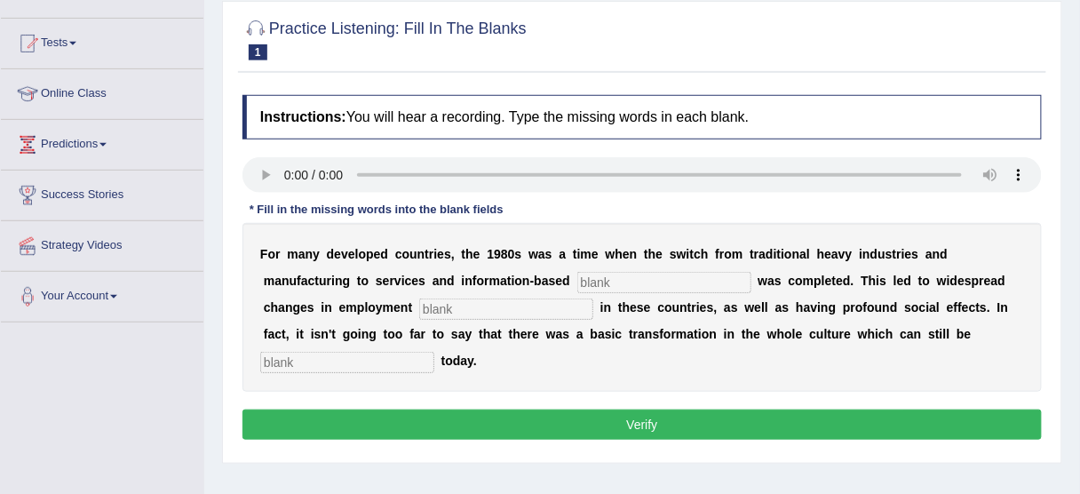
scroll to position [172, 0]
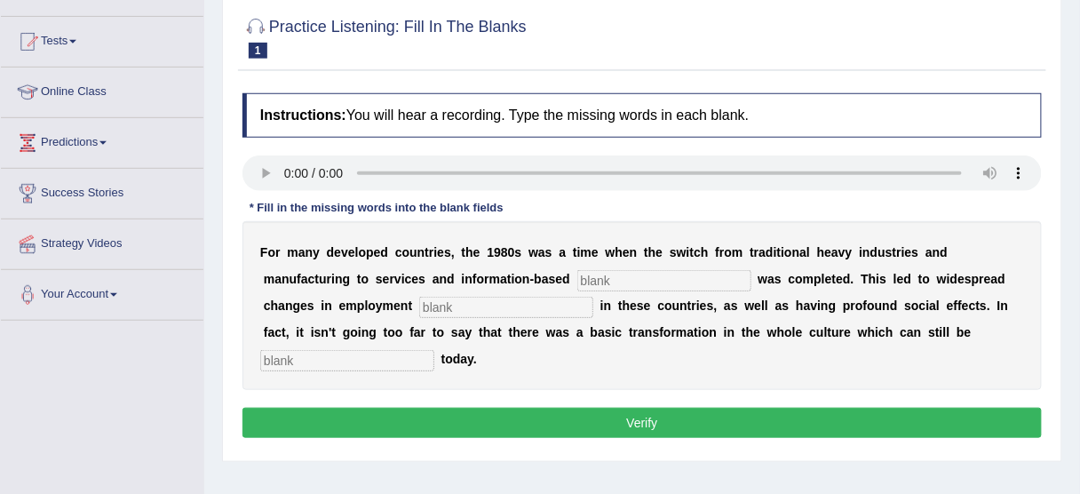
click at [600, 270] on input "text" at bounding box center [664, 280] width 174 height 21
type input "enterprise"
click at [518, 302] on input "text" at bounding box center [506, 307] width 174 height 21
type input "patterns"
click at [386, 358] on input "text" at bounding box center [347, 360] width 174 height 21
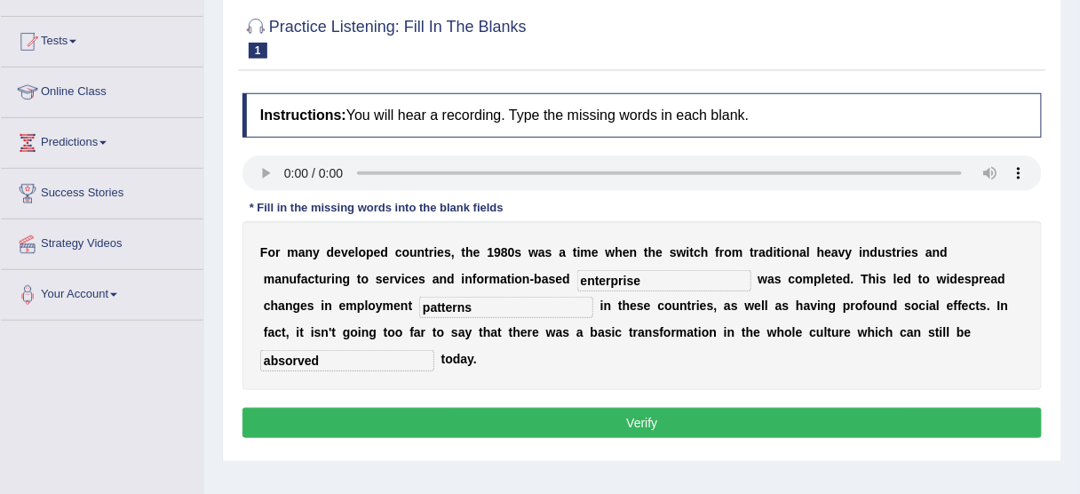
type input "absorved"
click at [410, 420] on button "Verify" at bounding box center [641, 423] width 799 height 30
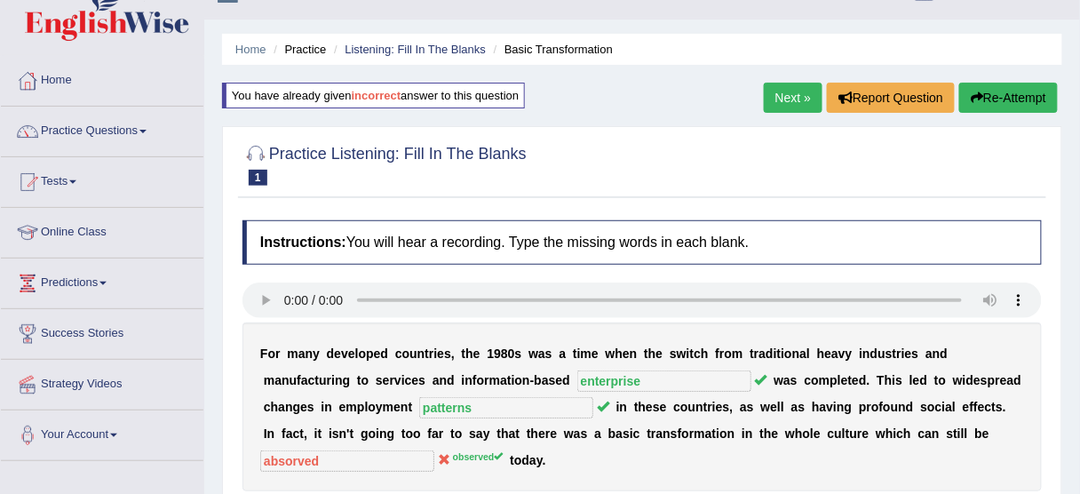
scroll to position [31, 0]
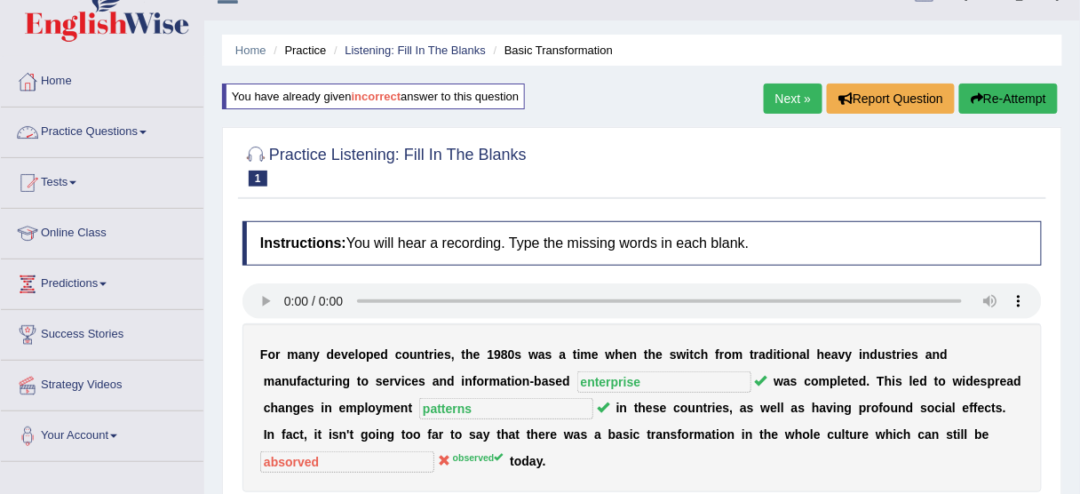
click at [149, 143] on link "Practice Questions" at bounding box center [102, 129] width 202 height 44
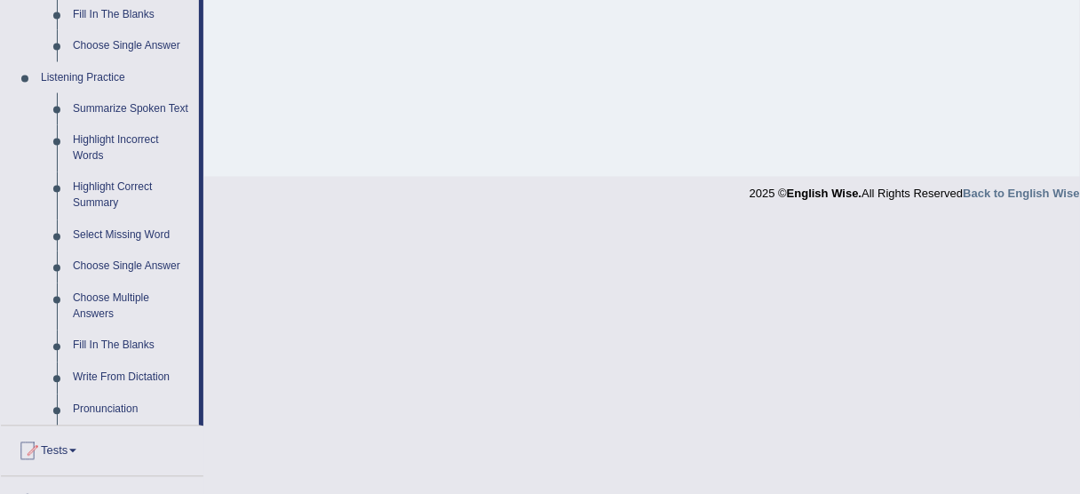
scroll to position [731, 0]
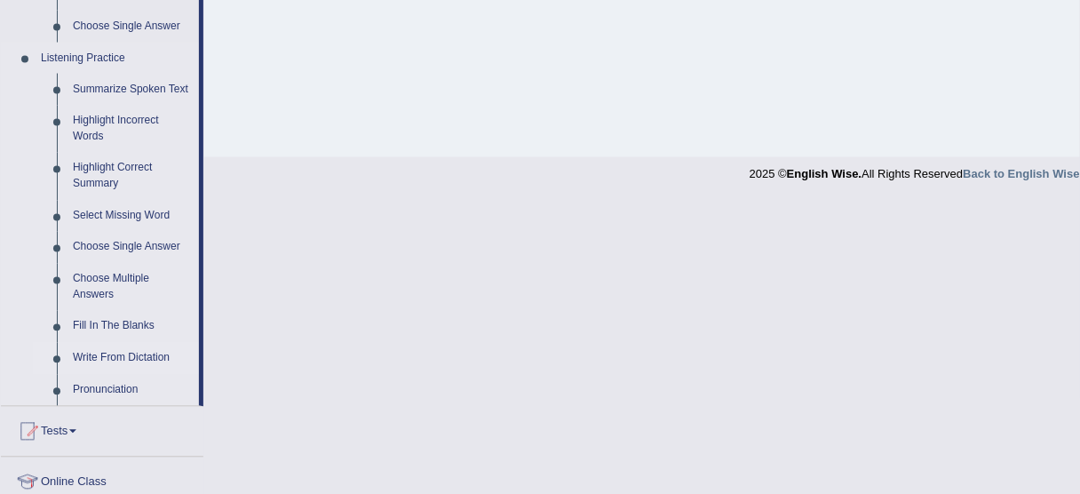
click at [155, 350] on link "Write From Dictation" at bounding box center [132, 359] width 134 height 32
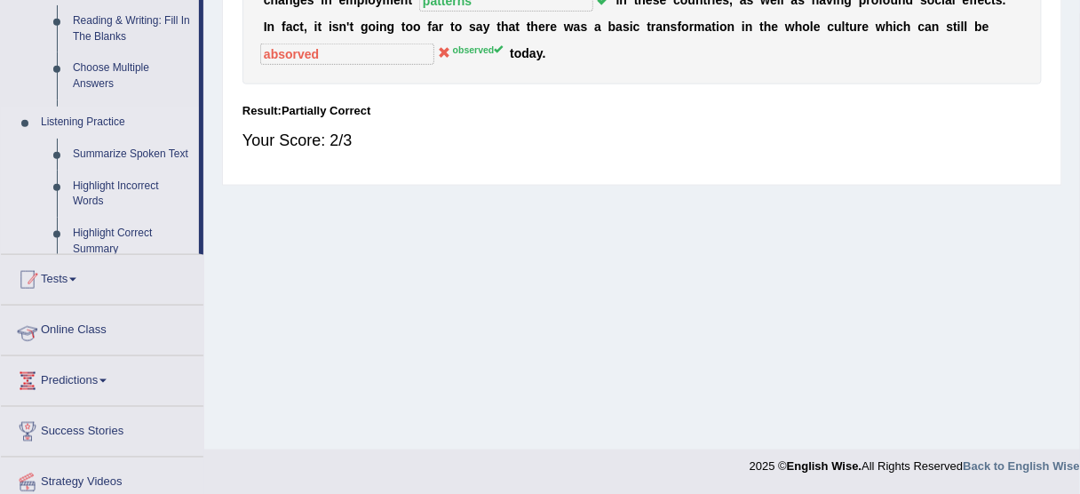
scroll to position [284, 0]
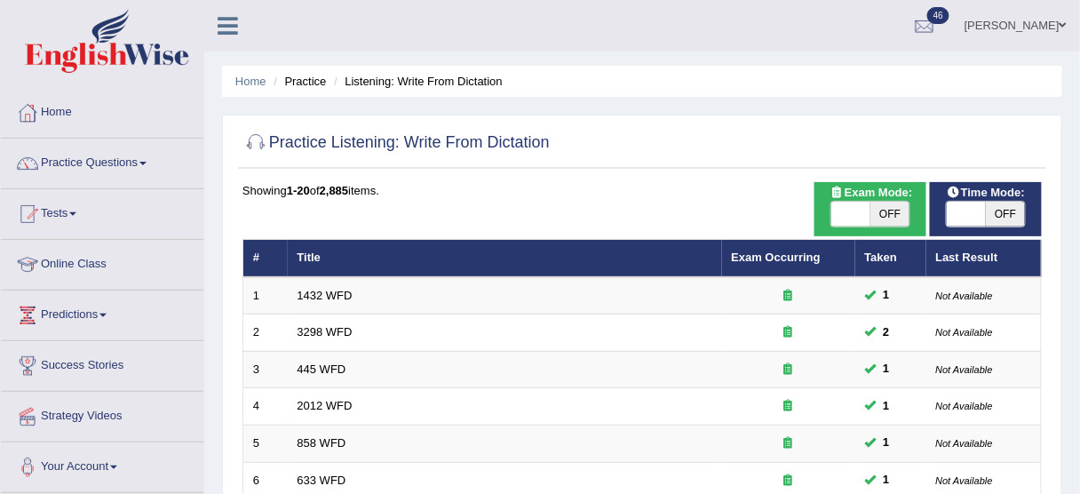
click at [954, 220] on span at bounding box center [965, 214] width 39 height 25
checkbox input "true"
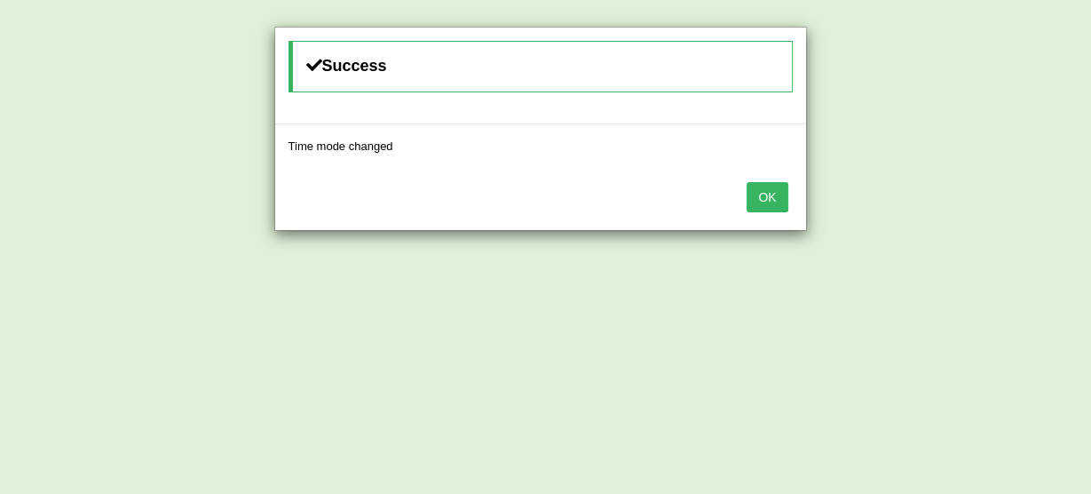
click at [761, 191] on button "OK" at bounding box center [767, 197] width 41 height 30
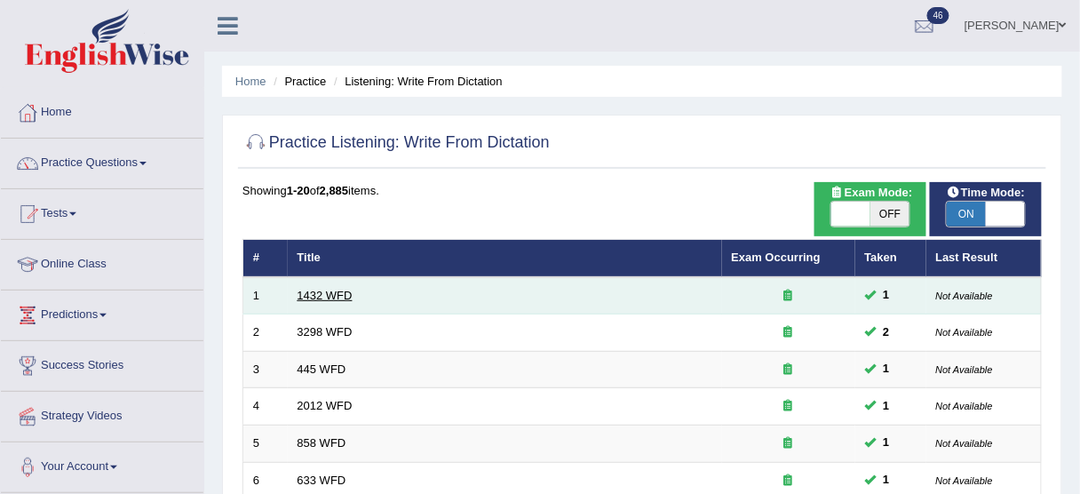
click at [347, 289] on link "1432 WFD" at bounding box center [324, 295] width 55 height 13
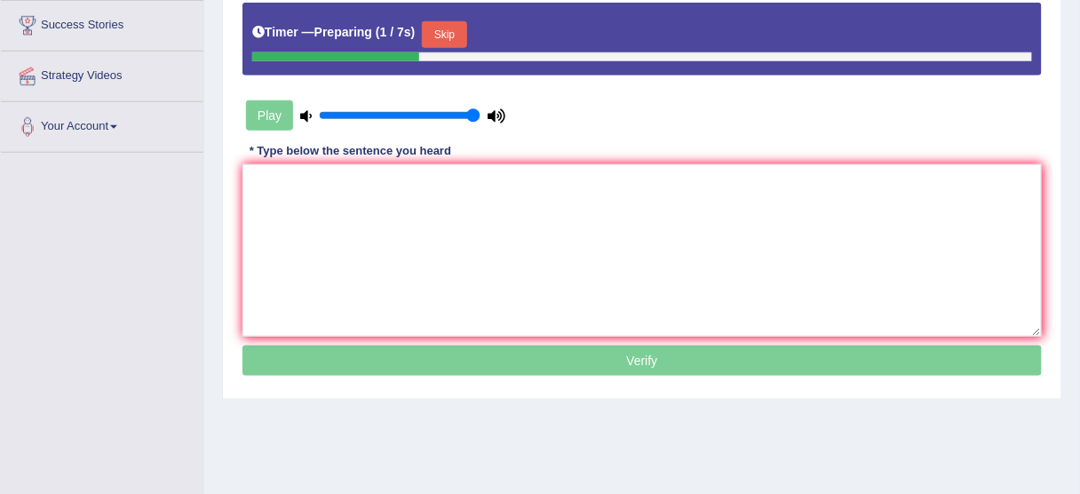
scroll to position [342, 0]
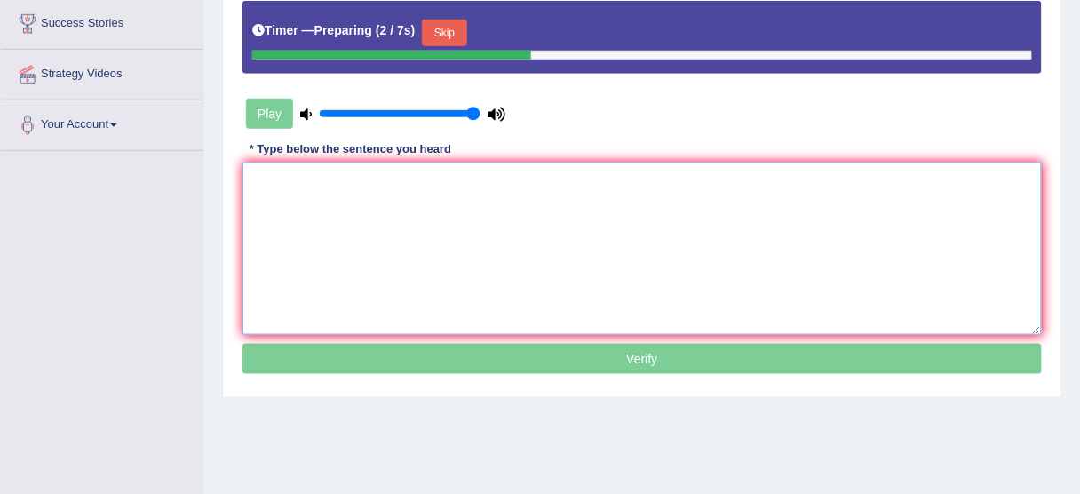
click at [783, 271] on textarea at bounding box center [641, 248] width 799 height 172
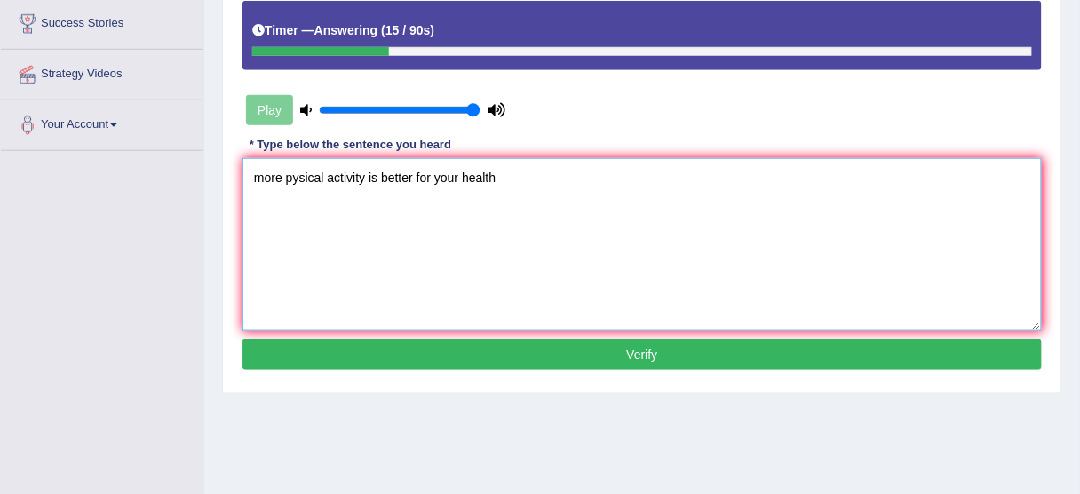
type textarea "more pysical activity is better for your health"
click at [597, 348] on button "Verify" at bounding box center [641, 354] width 799 height 30
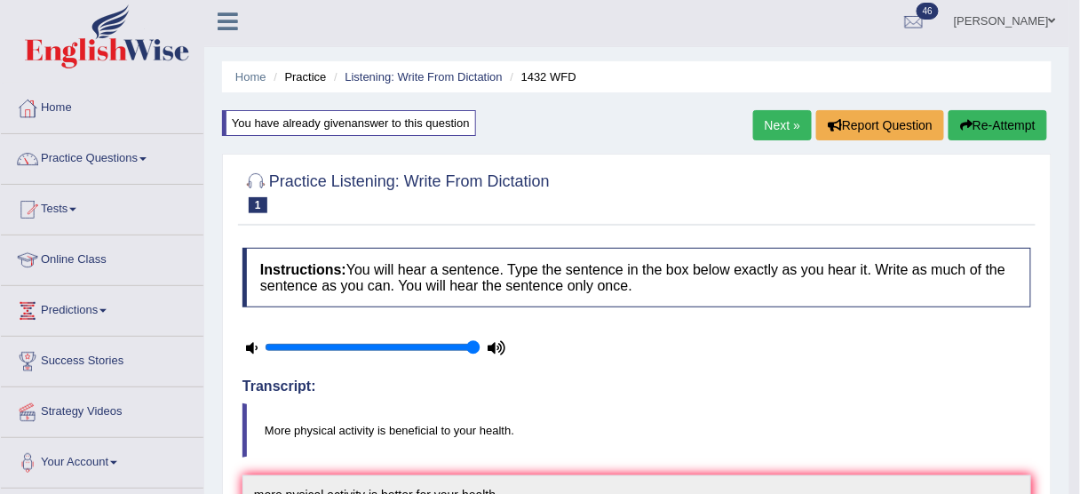
scroll to position [0, 0]
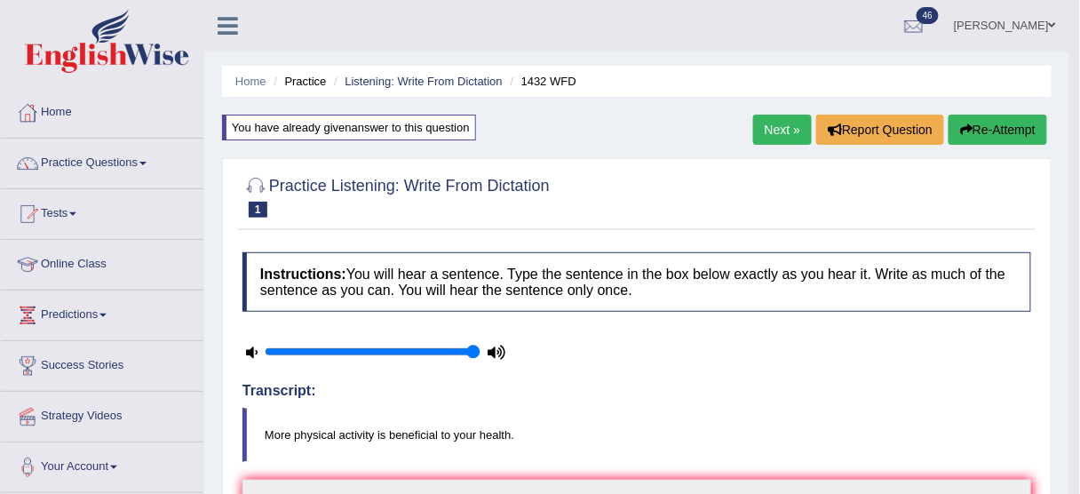
click at [780, 115] on link "Next »" at bounding box center [782, 130] width 59 height 30
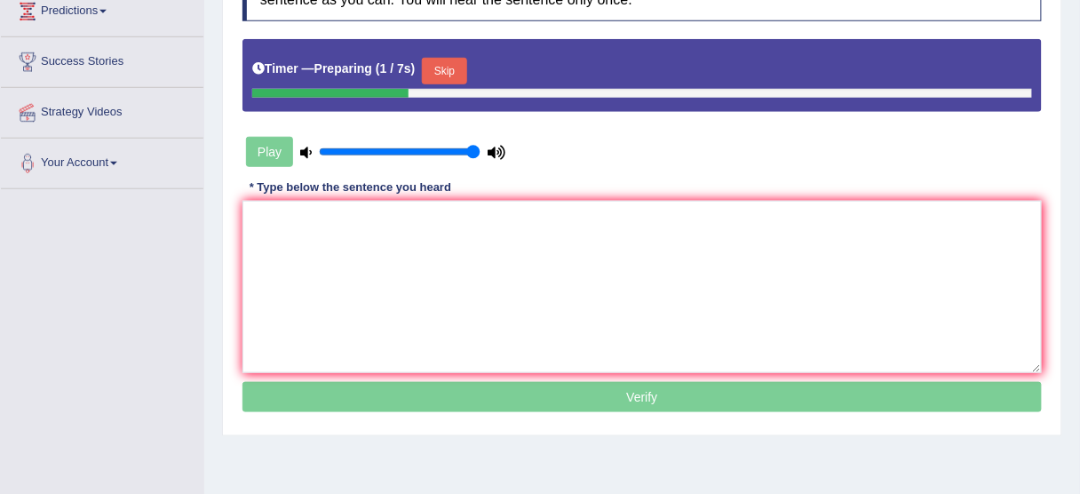
scroll to position [307, 0]
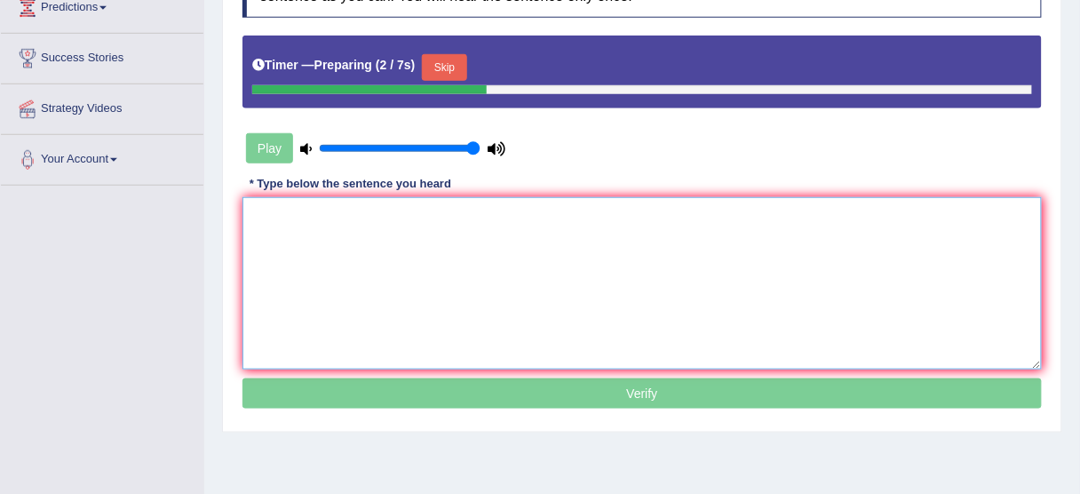
click at [925, 258] on textarea at bounding box center [641, 283] width 799 height 172
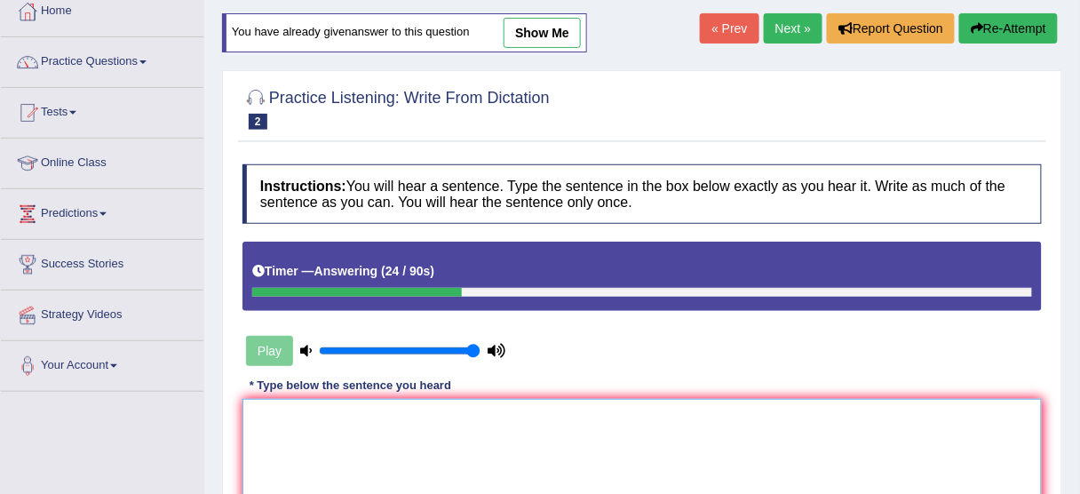
scroll to position [97, 0]
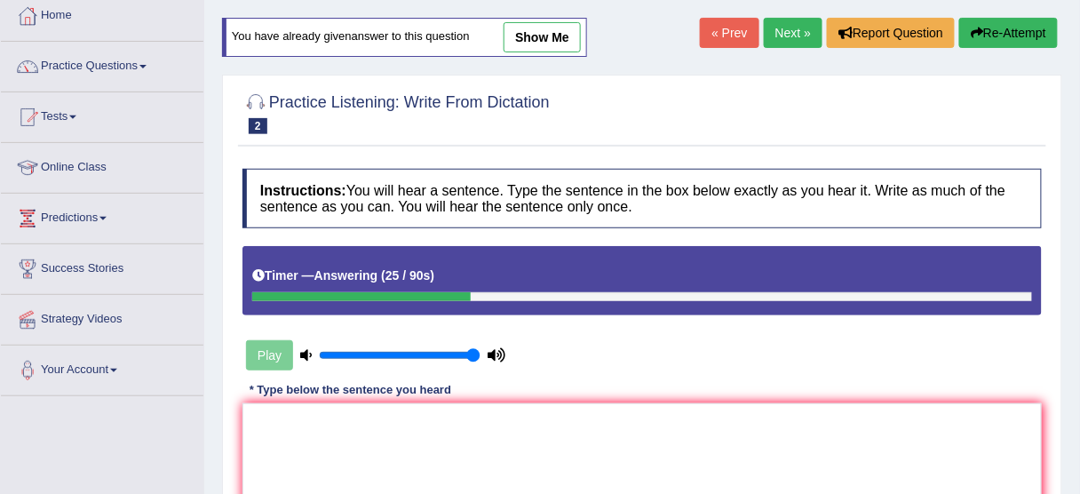
click at [1019, 29] on button "Re-Attempt" at bounding box center [1008, 33] width 99 height 30
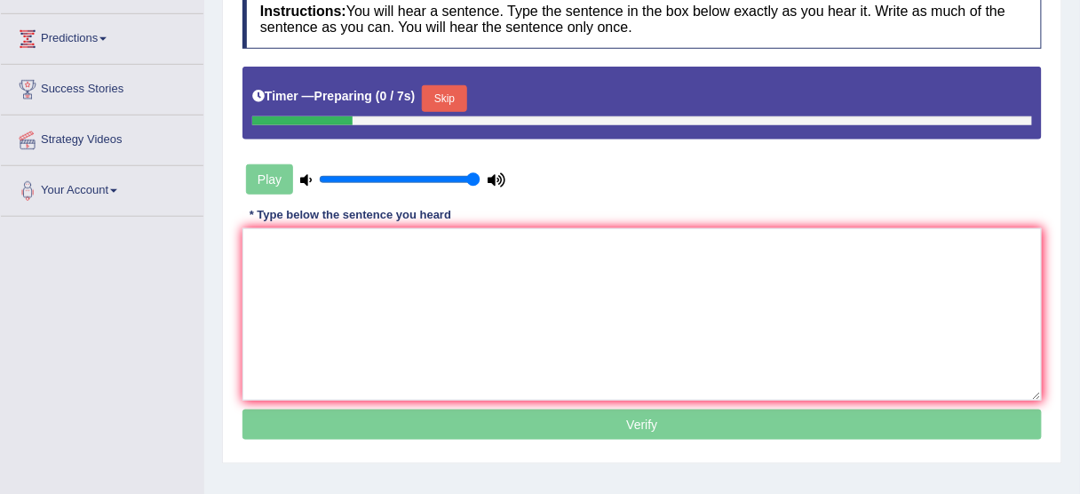
scroll to position [287, 0]
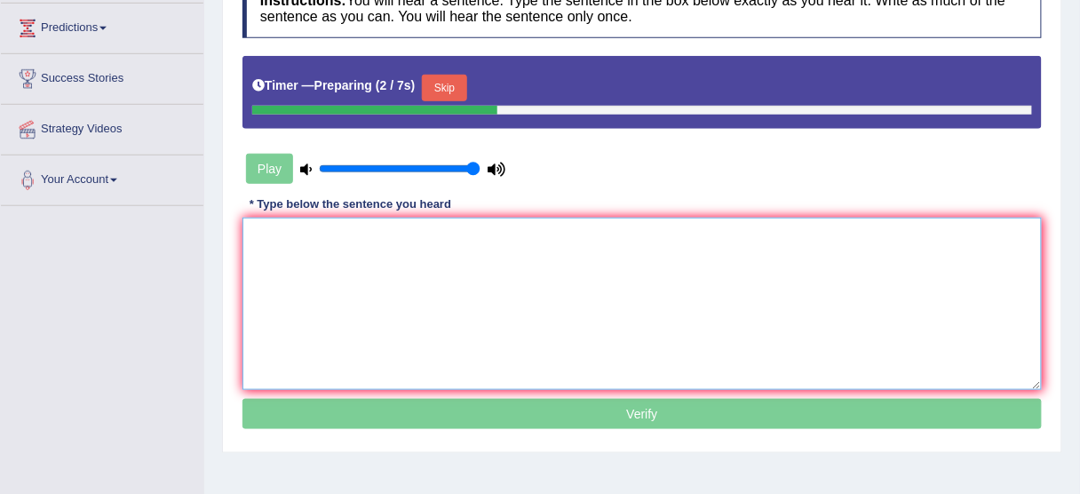
click at [956, 257] on textarea at bounding box center [641, 304] width 799 height 172
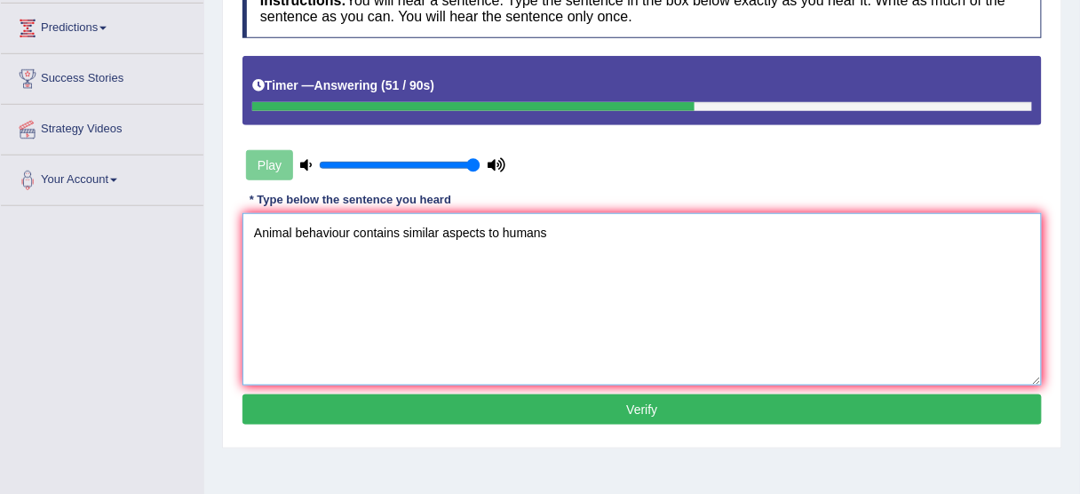
type textarea "Animal behaviour contains similar aspects to humans"
click at [717, 406] on button "Verify" at bounding box center [641, 409] width 799 height 30
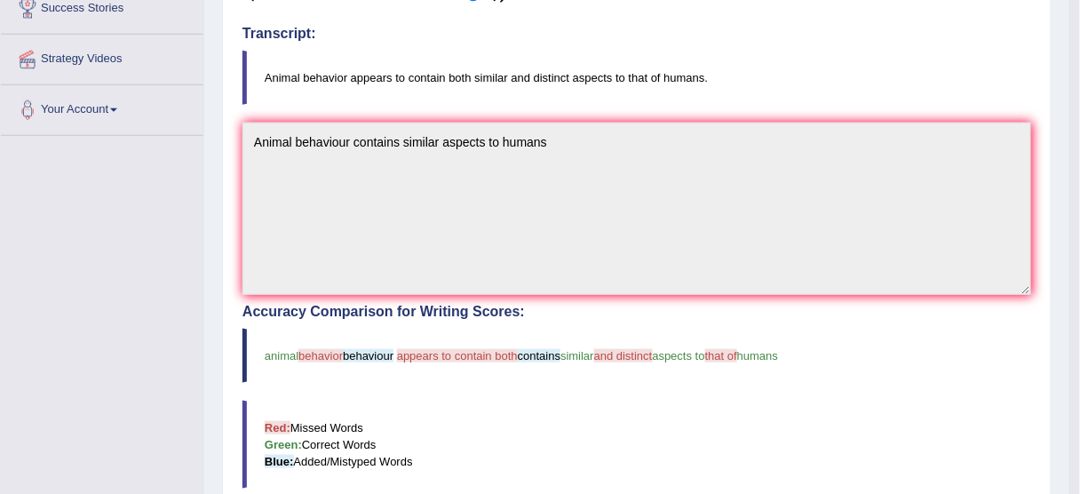
scroll to position [350, 0]
